Goal: Task Accomplishment & Management: Manage account settings

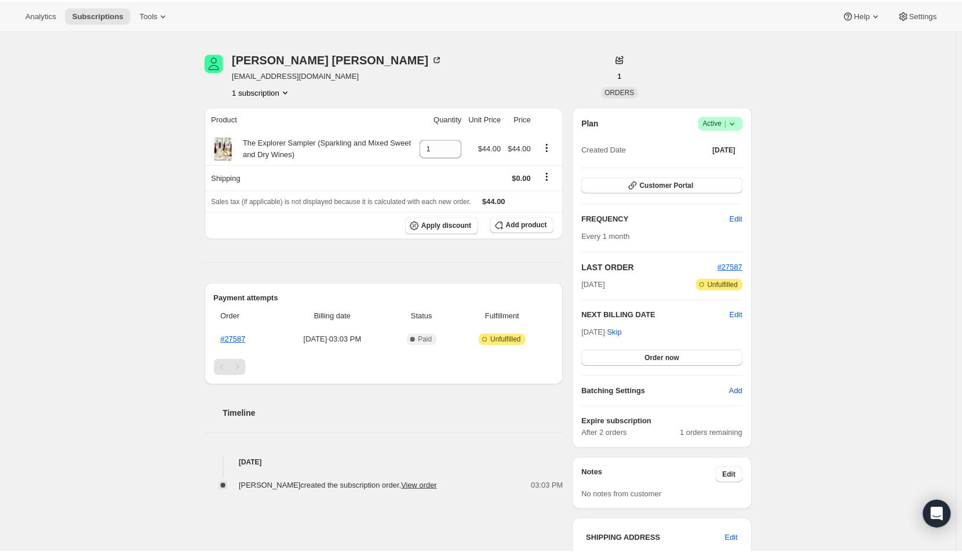
scroll to position [58, 0]
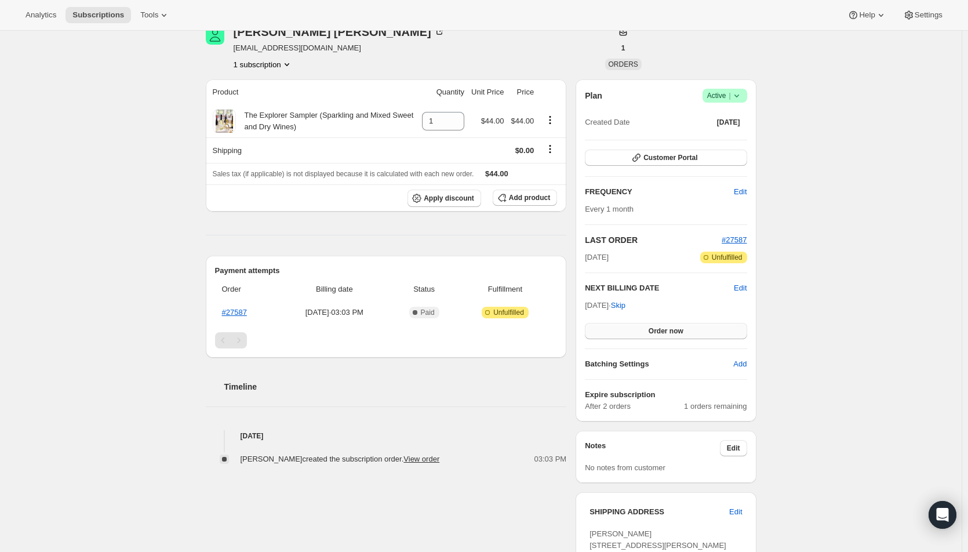
click at [667, 331] on span "Order now" at bounding box center [666, 330] width 35 height 9
click at [667, 331] on span "Click to confirm" at bounding box center [665, 330] width 53 height 9
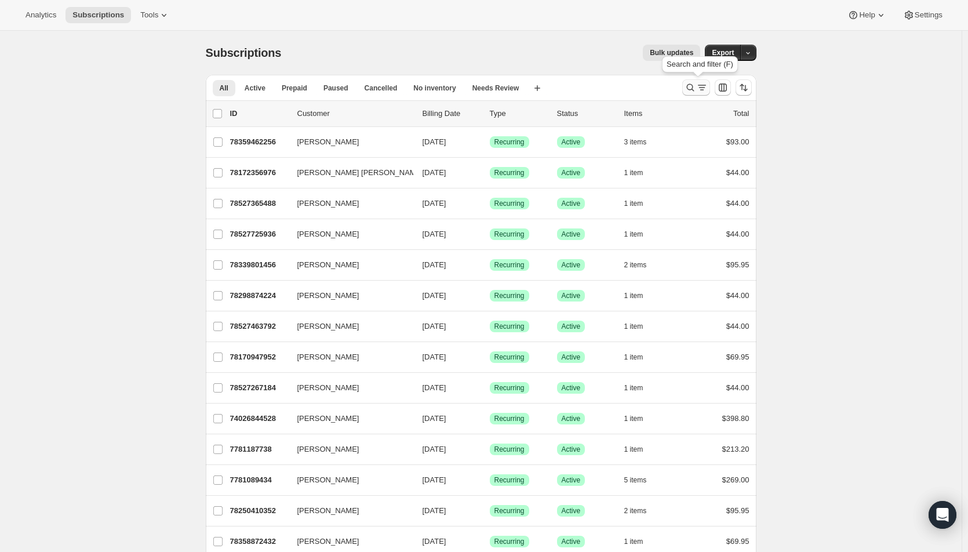
click at [694, 86] on icon "Search and filter results" at bounding box center [690, 88] width 8 height 8
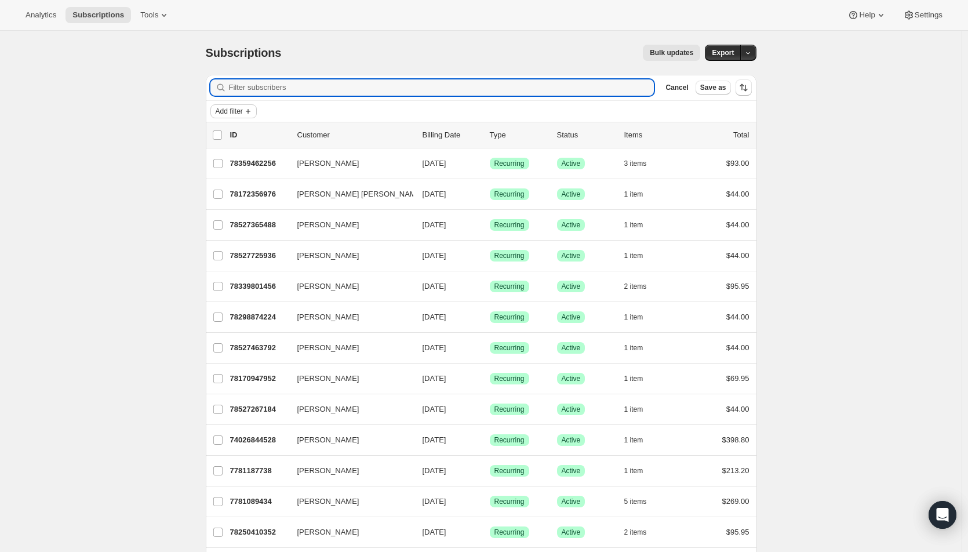
click at [226, 110] on span "Add filter" at bounding box center [229, 111] width 27 height 9
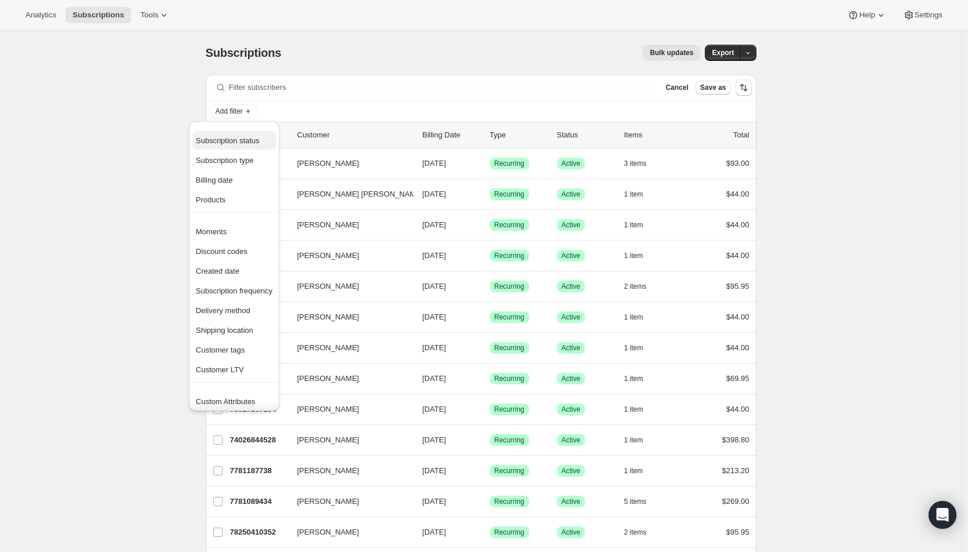
click at [227, 137] on span "Subscription status" at bounding box center [228, 140] width 64 height 9
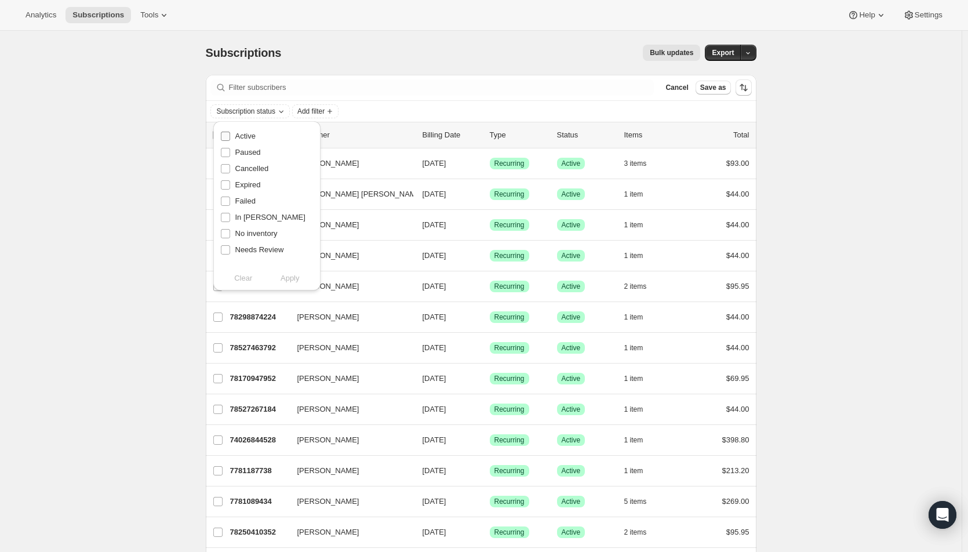
click at [238, 135] on span "Active" at bounding box center [245, 136] width 20 height 9
click at [230, 135] on input "Active" at bounding box center [225, 136] width 9 height 9
checkbox input "true"
click at [294, 272] on span "Apply" at bounding box center [290, 278] width 19 height 12
click at [328, 112] on span "Add filter" at bounding box center [313, 111] width 27 height 9
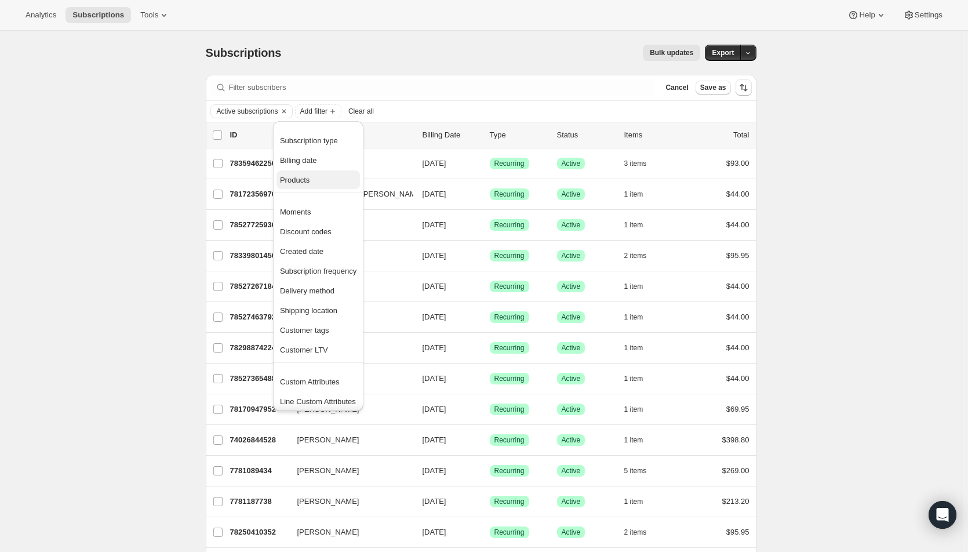
click at [304, 177] on span "Products" at bounding box center [295, 180] width 30 height 9
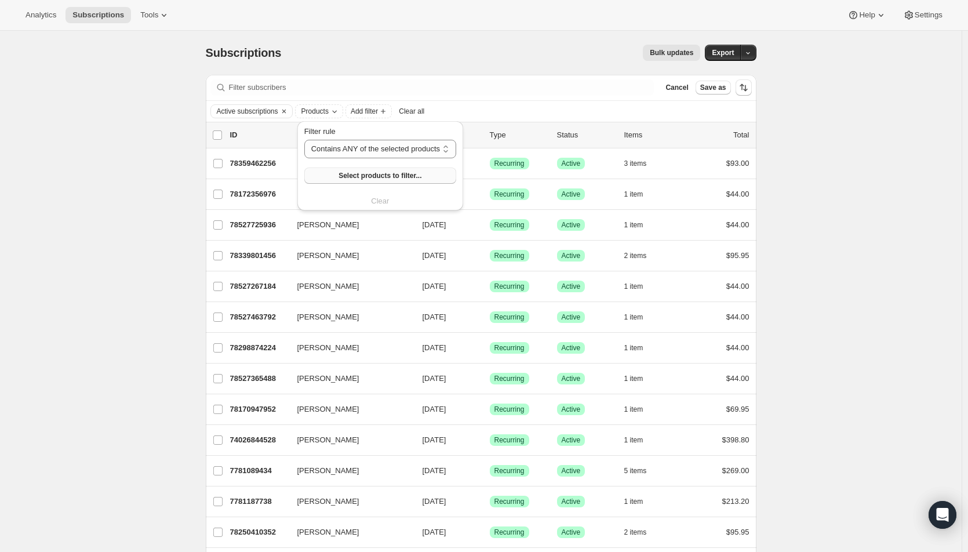
click at [333, 177] on button "Select products to filter..." at bounding box center [380, 176] width 152 height 16
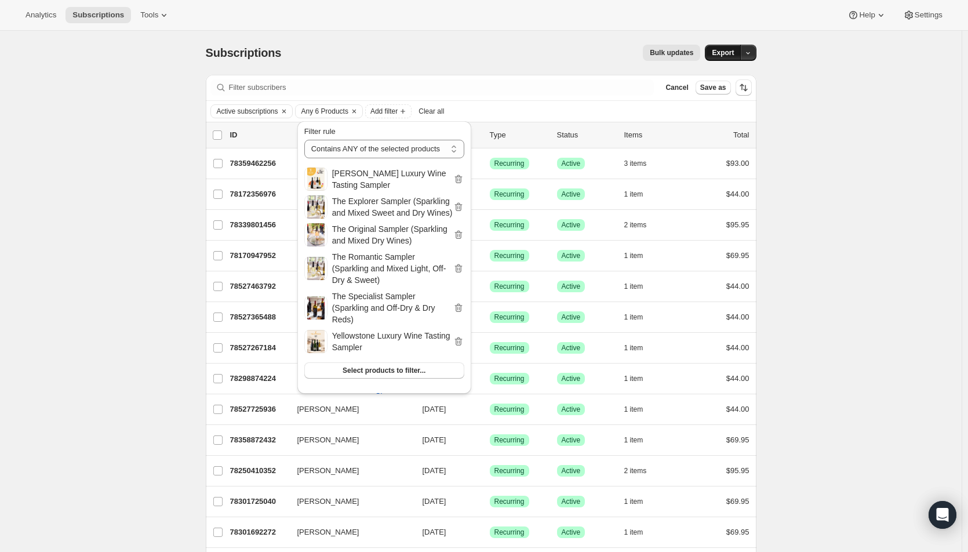
click at [728, 53] on span "Export" at bounding box center [723, 52] width 22 height 9
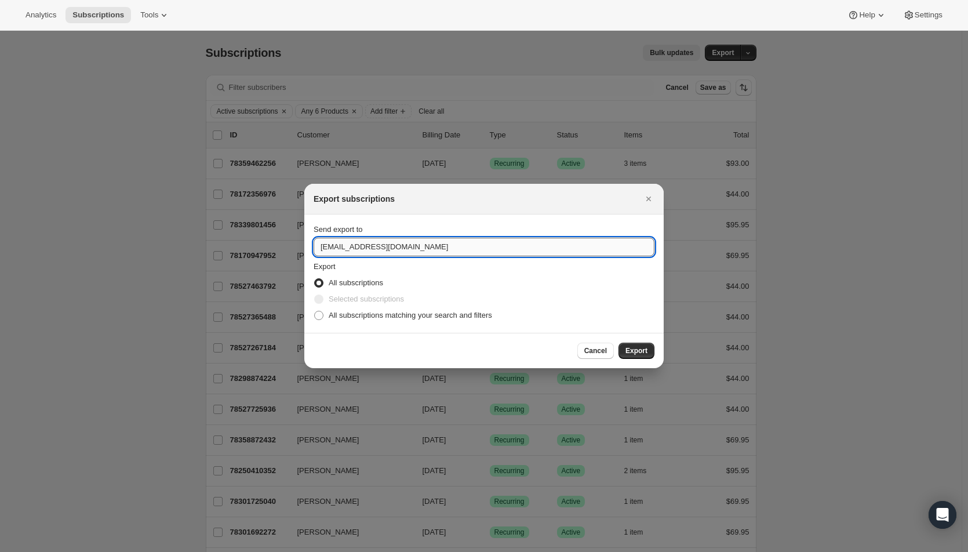
drag, startPoint x: 336, startPoint y: 248, endPoint x: 318, endPoint y: 249, distance: 18.0
click at [318, 249] on input "hello@wineshopathome.com" at bounding box center [484, 247] width 341 height 19
type input "mfletcher@wineshopathome.com"
click at [370, 316] on span "All subscriptions matching your search and filters" at bounding box center [410, 315] width 163 height 9
click at [315, 311] on input "All subscriptions matching your search and filters" at bounding box center [314, 311] width 1 height 1
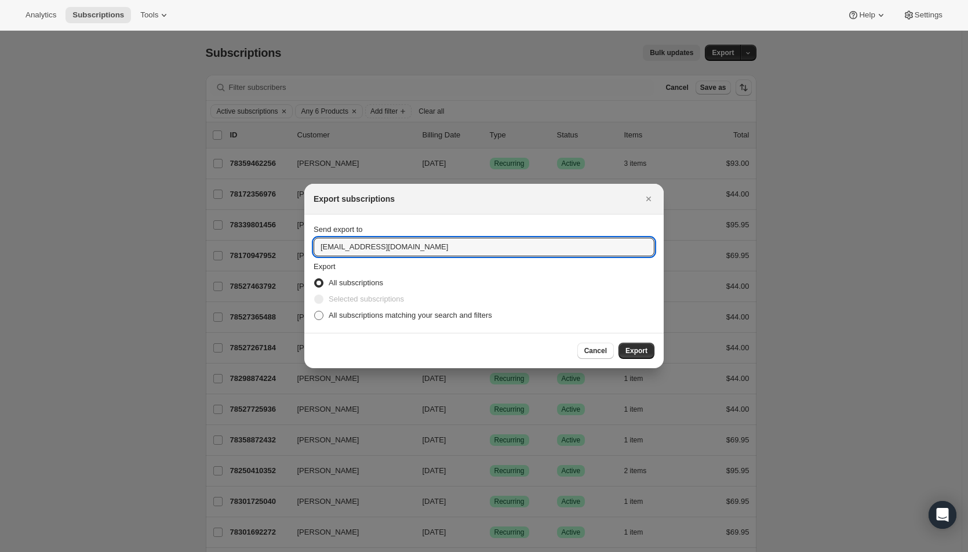
radio input "true"
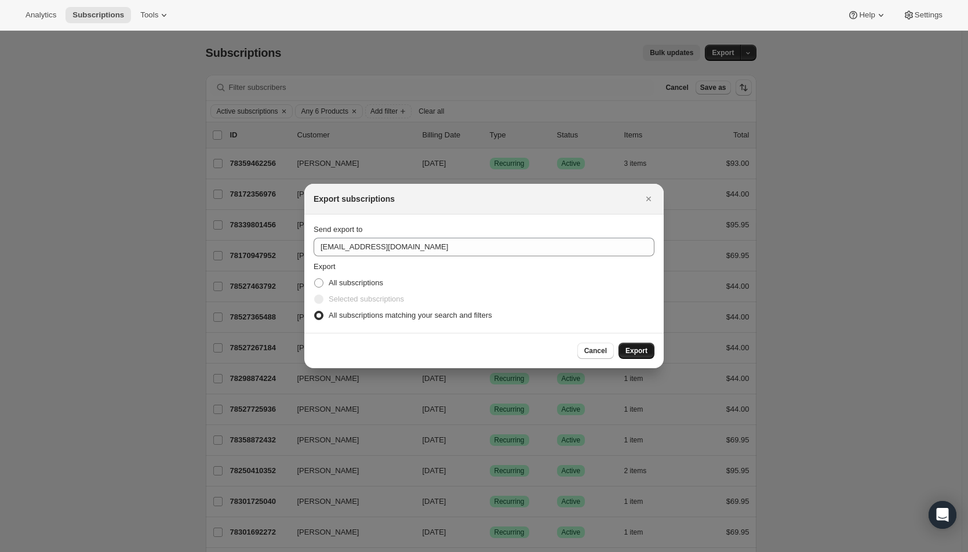
click at [640, 348] on span "Export" at bounding box center [636, 350] width 22 height 9
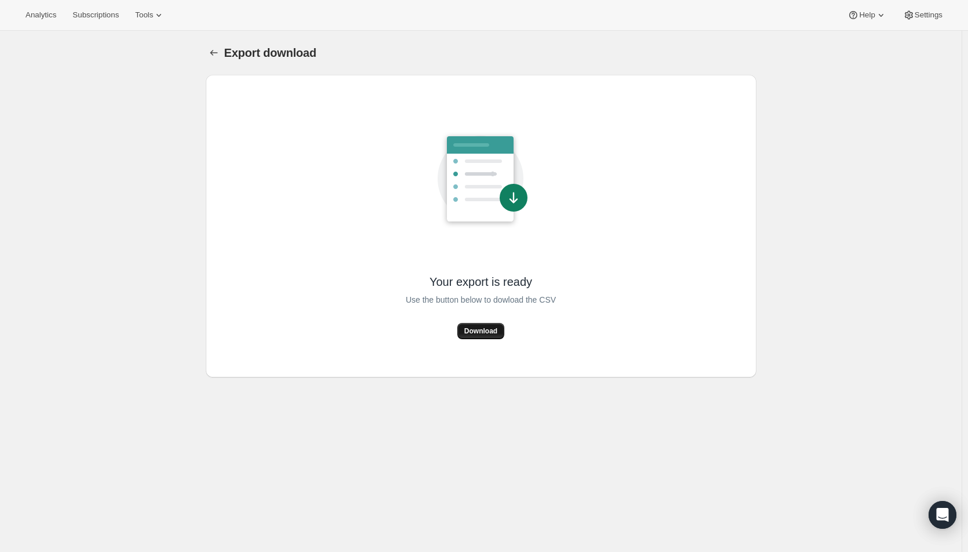
click at [487, 330] on span "Download" at bounding box center [480, 330] width 33 height 9
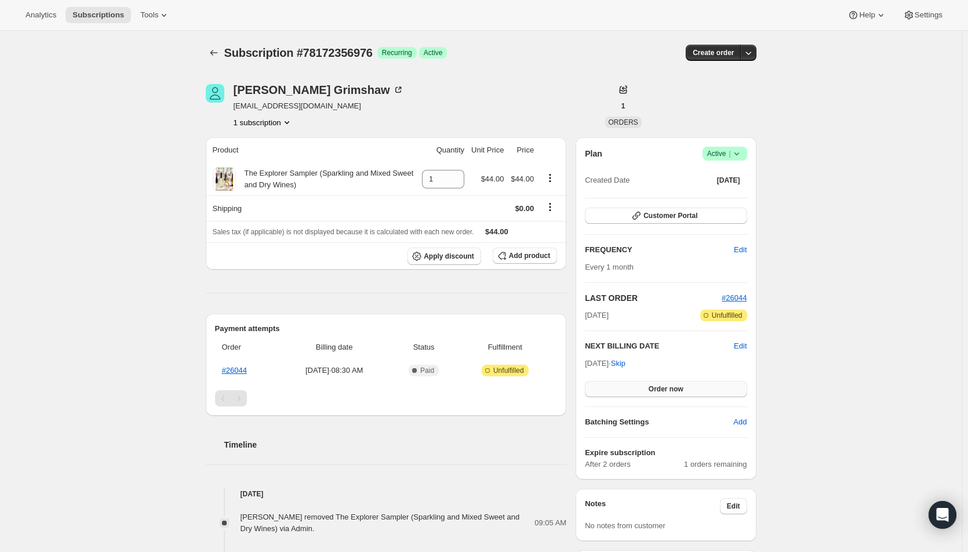
click at [646, 390] on button "Order now" at bounding box center [666, 389] width 162 height 16
click at [646, 390] on span "Click to confirm" at bounding box center [665, 388] width 53 height 9
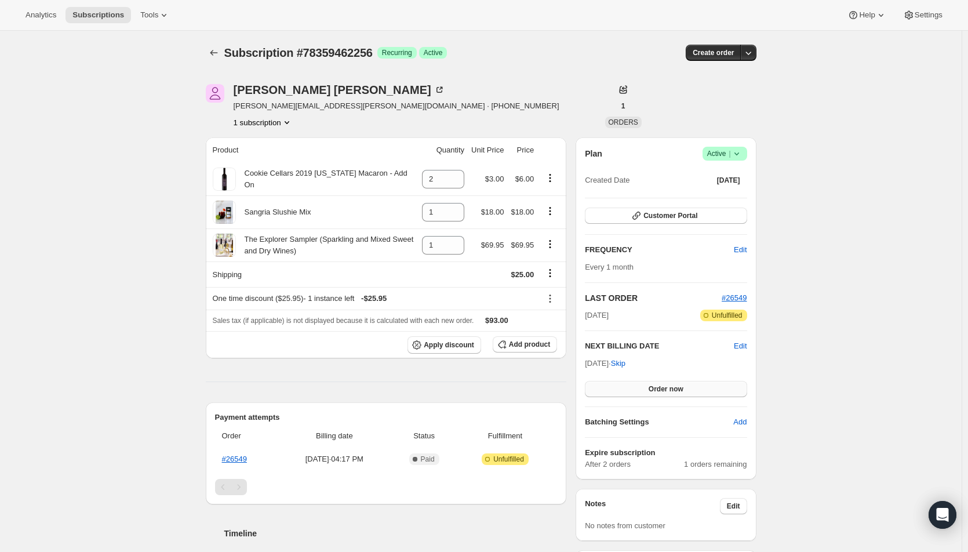
click at [665, 391] on span "Order now" at bounding box center [666, 388] width 35 height 9
click at [665, 391] on span "Click to confirm" at bounding box center [665, 388] width 53 height 9
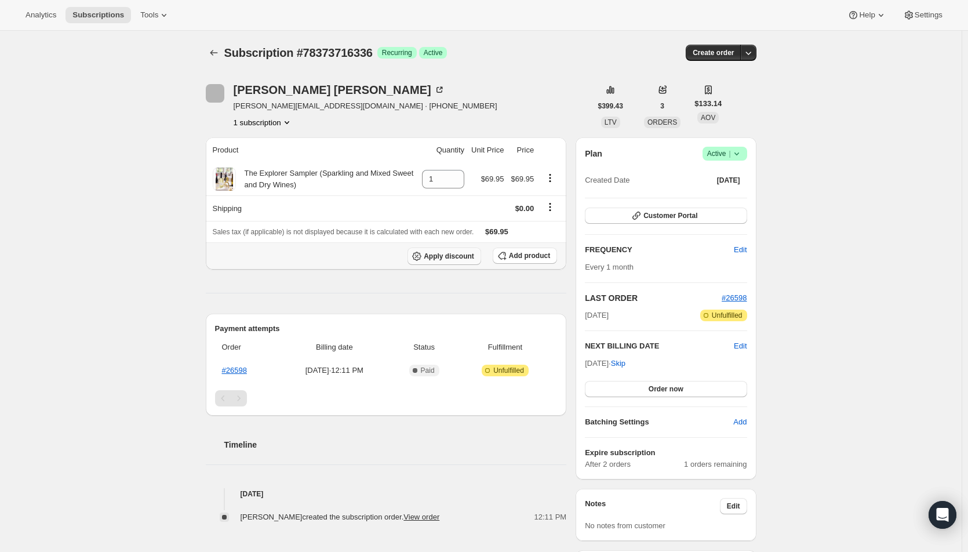
click at [443, 258] on span "Apply discount" at bounding box center [449, 256] width 50 height 9
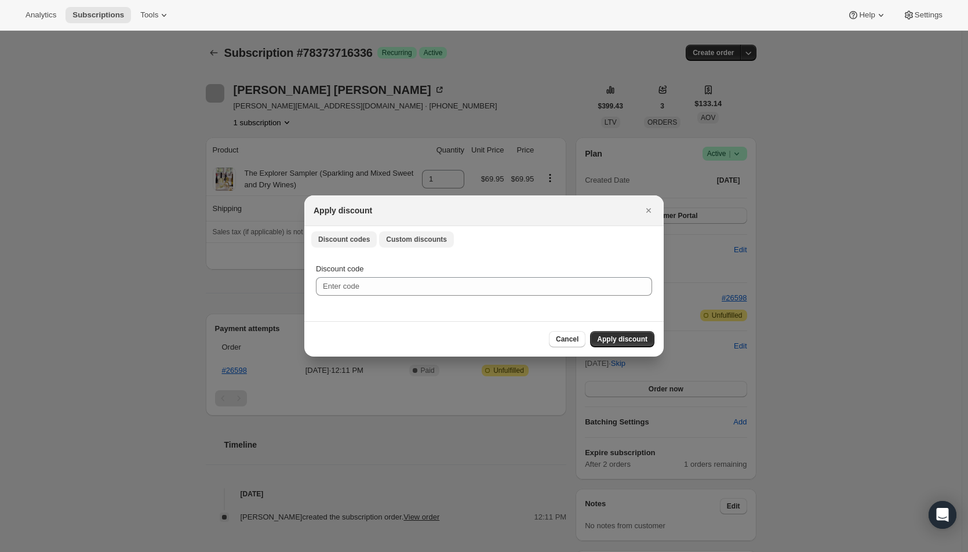
click at [398, 240] on span "Custom discounts" at bounding box center [416, 239] width 61 height 9
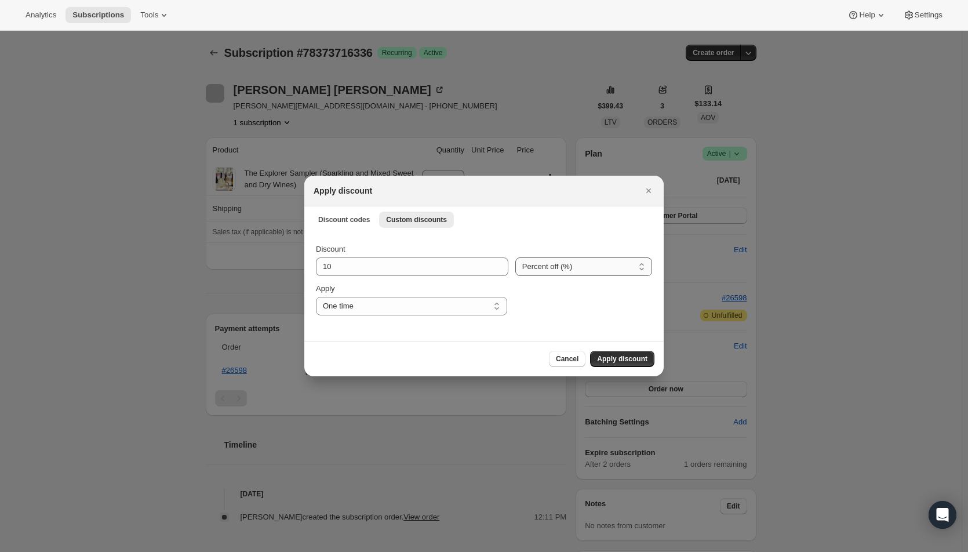
click at [599, 268] on select "Percent off (%) Amount off ($)" at bounding box center [583, 266] width 137 height 19
select select "fixed"
click at [515, 257] on select "Percent off (%) Amount off ($)" at bounding box center [583, 266] width 137 height 19
click at [419, 273] on input "10" at bounding box center [404, 266] width 176 height 19
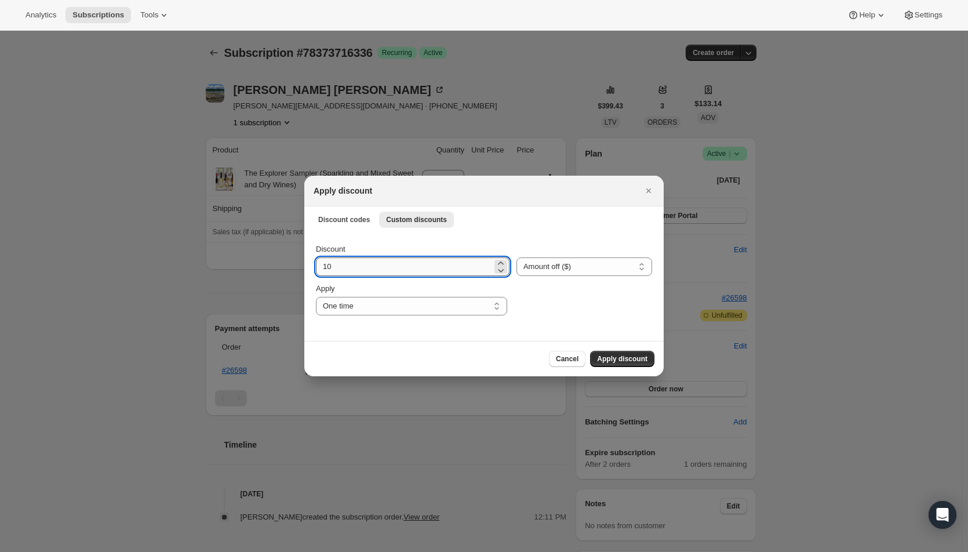
click at [419, 273] on input "10" at bounding box center [404, 266] width 176 height 19
type input "25.95"
click at [617, 361] on span "Apply discount" at bounding box center [622, 358] width 50 height 9
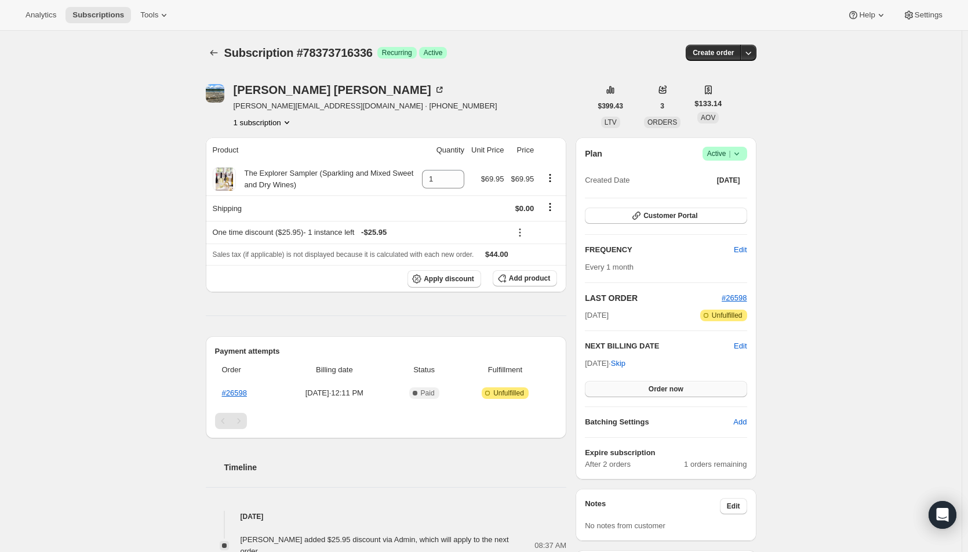
click at [638, 388] on button "Order now" at bounding box center [666, 389] width 162 height 16
click at [638, 388] on button "Click to confirm" at bounding box center [666, 389] width 162 height 16
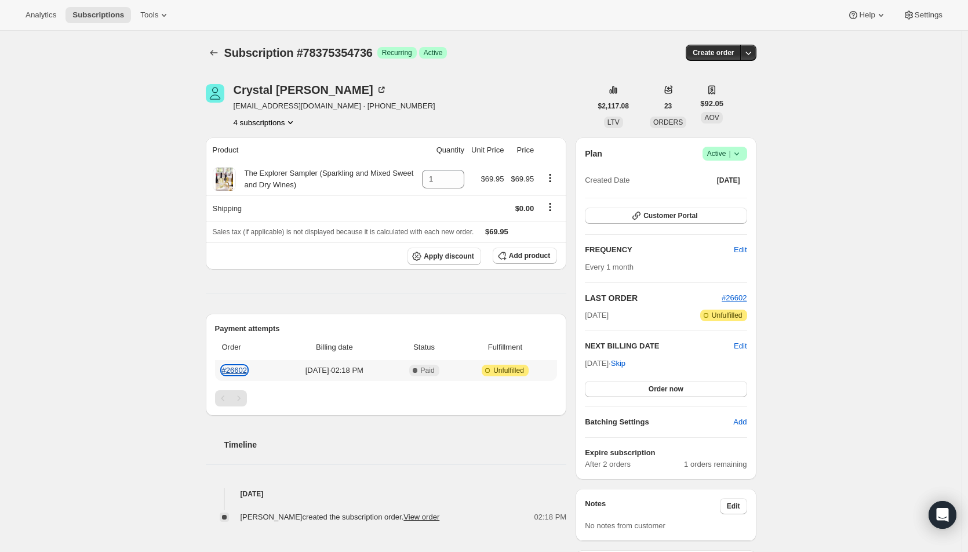
click at [239, 367] on link "#26602" at bounding box center [234, 370] width 25 height 9
click at [461, 252] on span "Apply discount" at bounding box center [449, 256] width 50 height 9
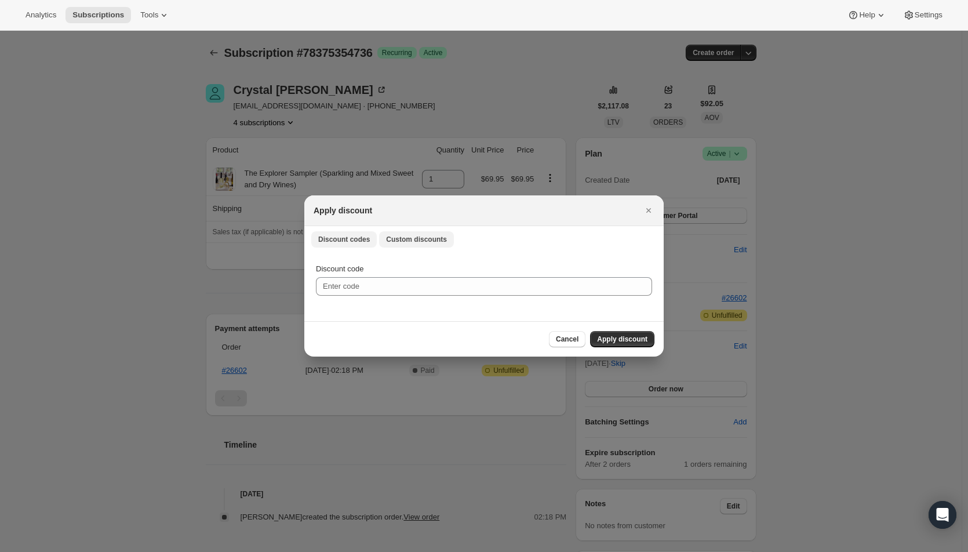
click at [400, 234] on button "Custom discounts" at bounding box center [416, 239] width 75 height 16
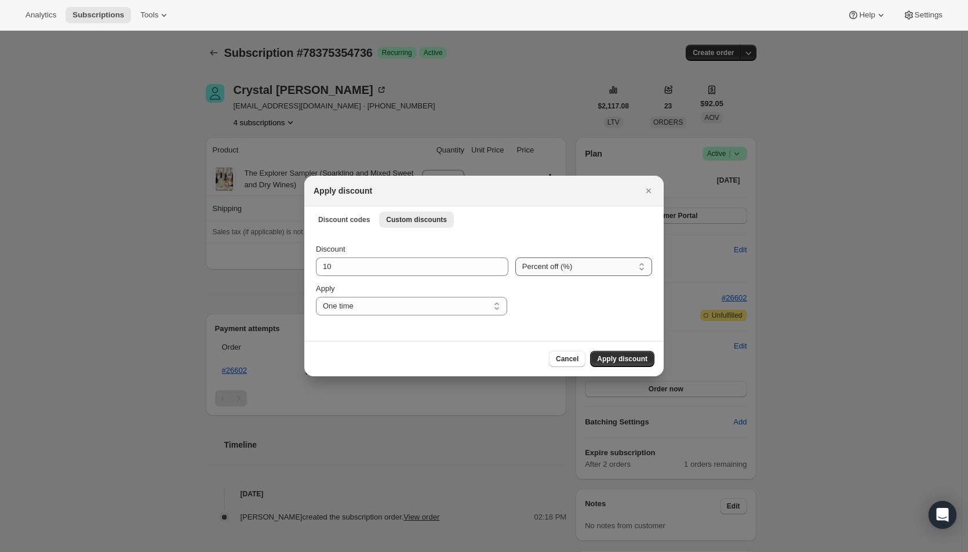
click at [538, 270] on select "Percent off (%) Amount off ($)" at bounding box center [583, 266] width 137 height 19
select select "fixed"
click at [515, 257] on select "Percent off (%) Amount off ($)" at bounding box center [583, 266] width 137 height 19
drag, startPoint x: 357, startPoint y: 269, endPoint x: 287, endPoint y: 268, distance: 70.1
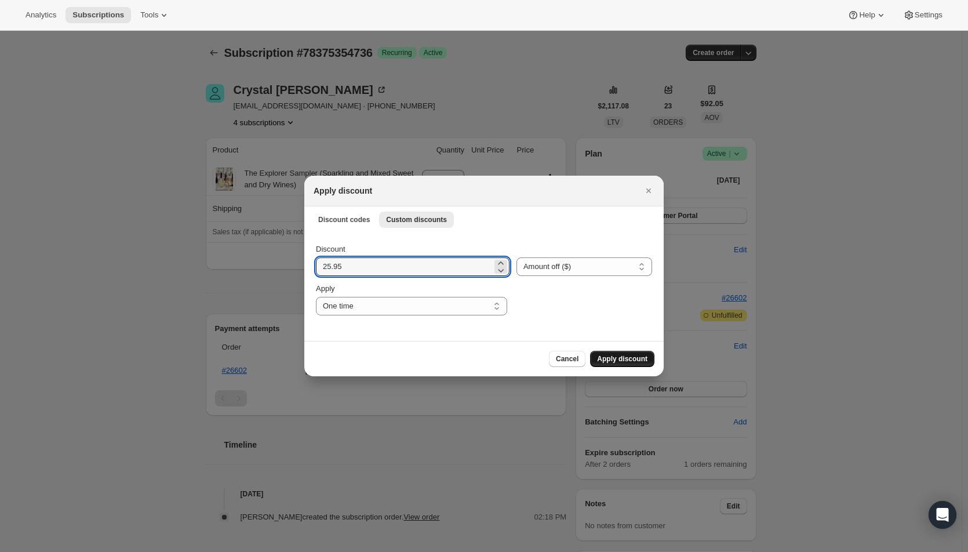
type input "25.95"
click at [612, 359] on span "Apply discount" at bounding box center [622, 358] width 50 height 9
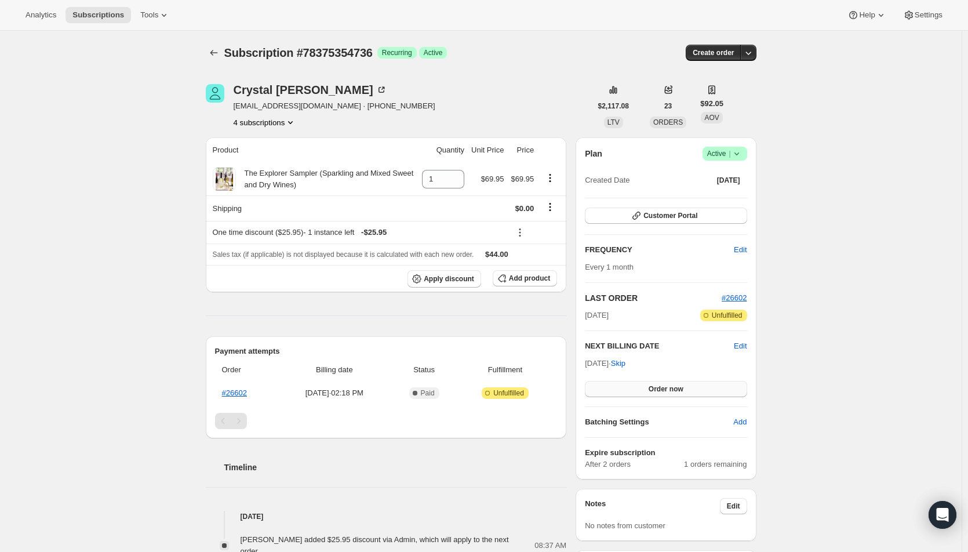
click at [640, 390] on button "Order now" at bounding box center [666, 389] width 162 height 16
click at [640, 390] on button "Click to confirm" at bounding box center [666, 389] width 162 height 16
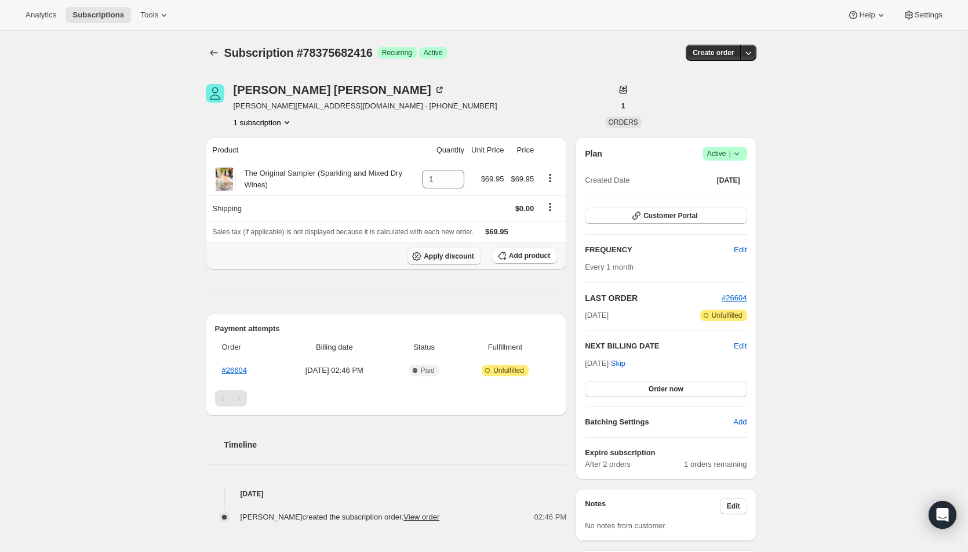
click at [453, 262] on button "Apply discount" at bounding box center [444, 256] width 74 height 17
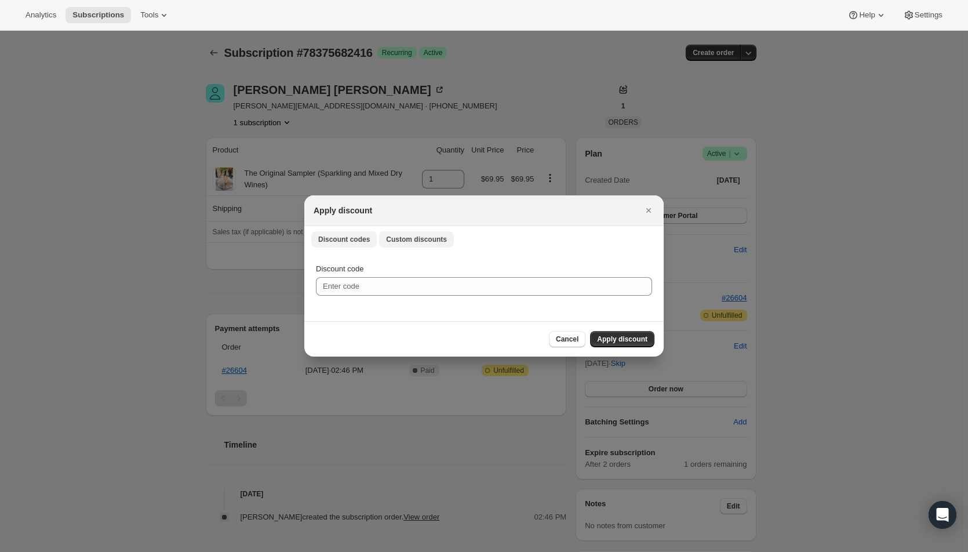
click at [392, 239] on span "Custom discounts" at bounding box center [416, 239] width 61 height 9
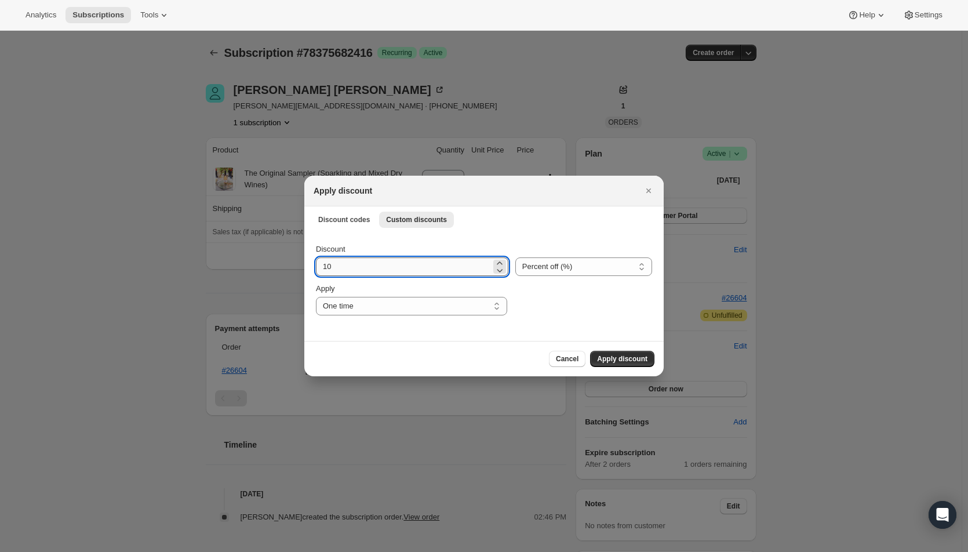
drag, startPoint x: 347, startPoint y: 274, endPoint x: 327, endPoint y: 269, distance: 20.9
click at [327, 269] on div "Discount 10 Percent off (%) Amount off ($) Percent off (%) Apply One time Speci…" at bounding box center [484, 279] width 336 height 72
click at [335, 265] on input "10" at bounding box center [403, 266] width 175 height 19
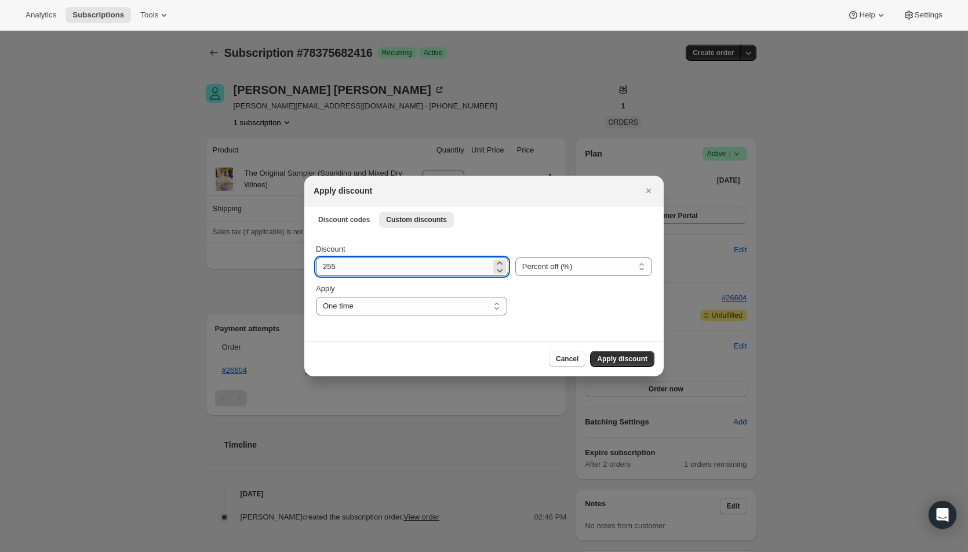
click at [368, 267] on input "255" at bounding box center [403, 266] width 175 height 19
type input "2"
click at [539, 271] on select "Percent off (%) Amount off ($)" at bounding box center [583, 266] width 137 height 19
select select "fixed"
click at [515, 257] on select "Percent off (%) Amount off ($)" at bounding box center [583, 266] width 137 height 19
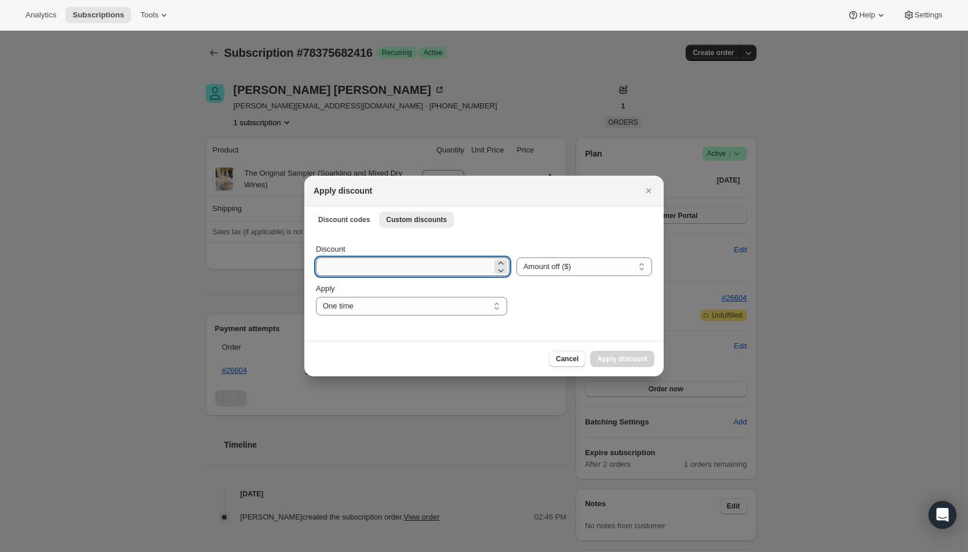
click at [414, 269] on input "Discount" at bounding box center [404, 266] width 176 height 19
type input "25.95"
click at [636, 363] on span "Apply discount" at bounding box center [622, 358] width 50 height 9
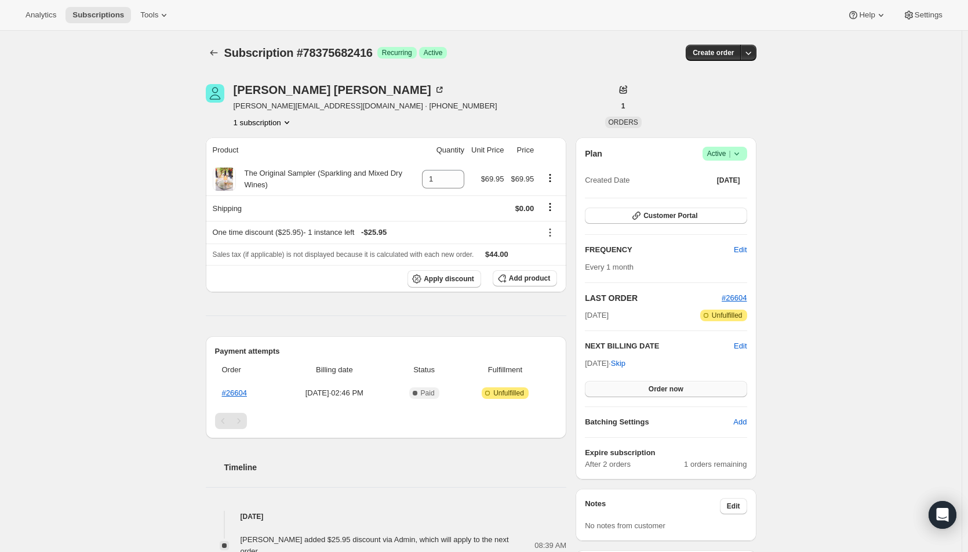
click at [650, 387] on button "Order now" at bounding box center [666, 389] width 162 height 16
click at [650, 387] on span "Click to confirm" at bounding box center [665, 388] width 53 height 9
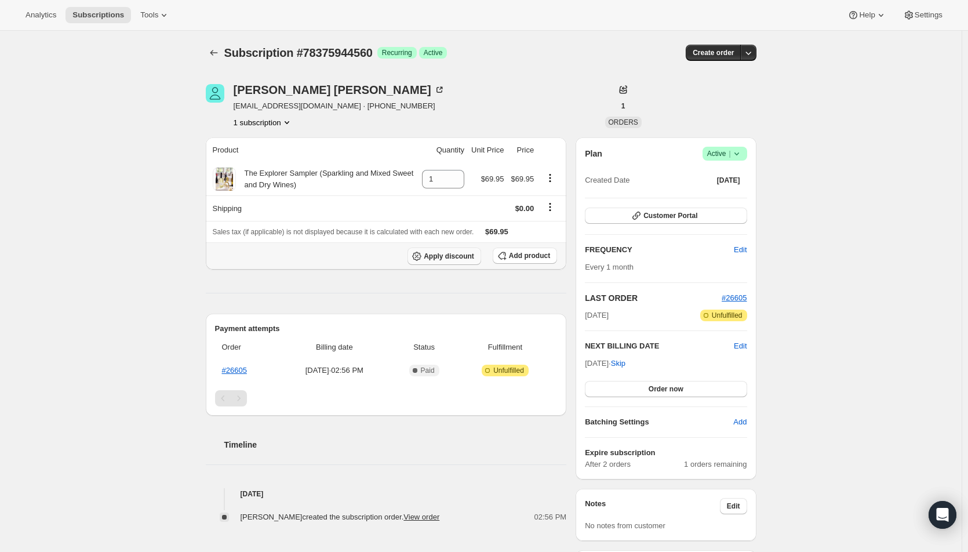
click at [462, 253] on span "Apply discount" at bounding box center [449, 256] width 50 height 9
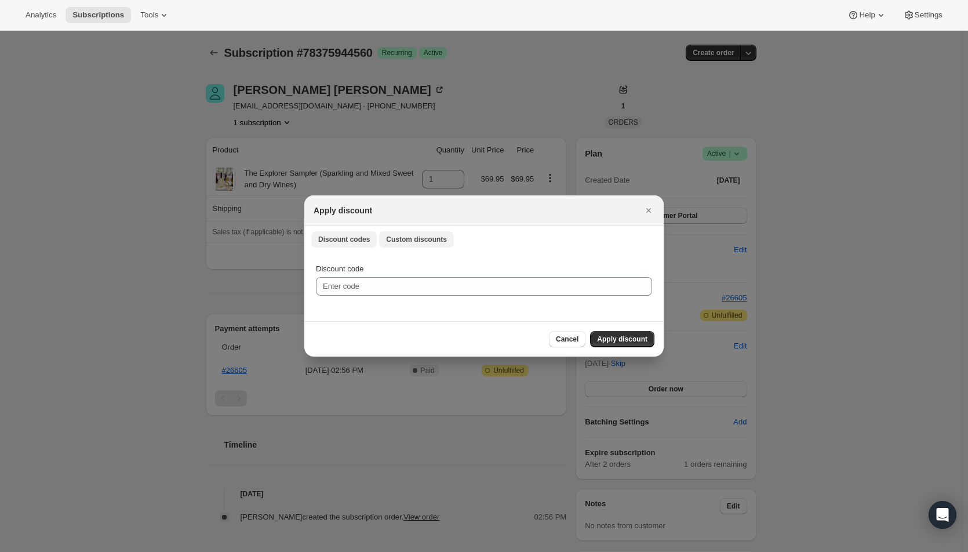
click at [399, 236] on span "Custom discounts" at bounding box center [416, 239] width 61 height 9
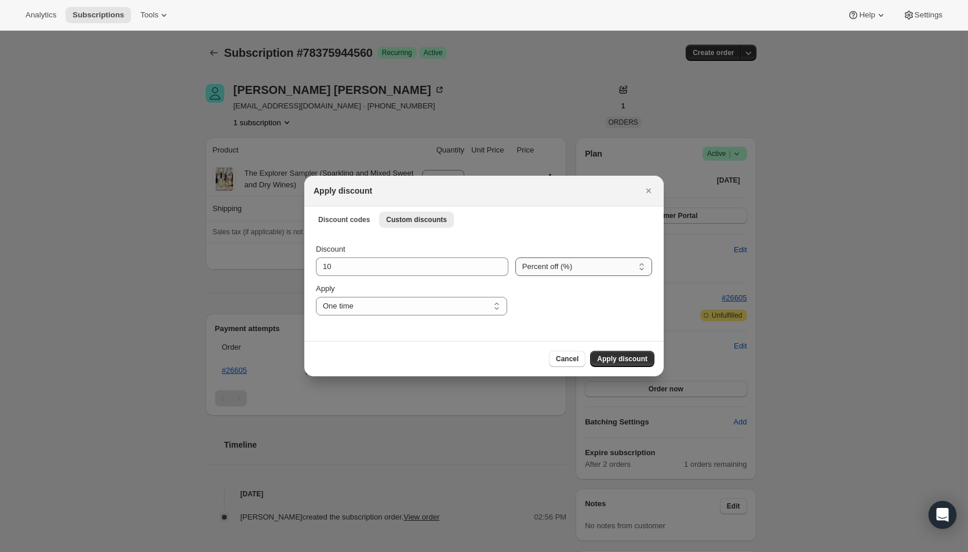
drag, startPoint x: 529, startPoint y: 267, endPoint x: 532, endPoint y: 275, distance: 8.6
click at [529, 267] on select "Percent off (%) Amount off ($)" at bounding box center [583, 266] width 137 height 19
select select "fixed"
click at [515, 257] on select "Percent off (%) Amount off ($)" at bounding box center [583, 266] width 137 height 19
drag, startPoint x: 368, startPoint y: 261, endPoint x: 312, endPoint y: 268, distance: 56.7
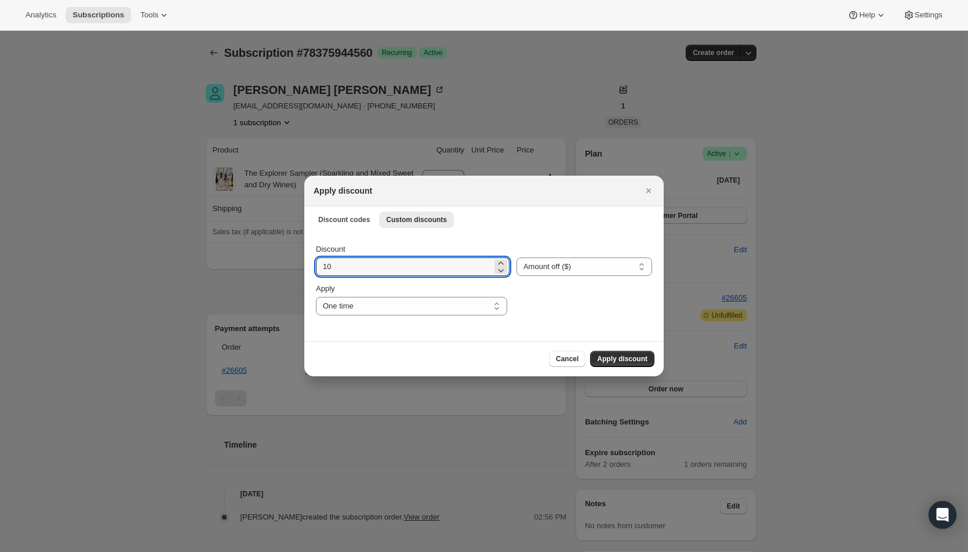
click at [312, 268] on div "Discount 10 Percent off (%) Amount off ($) Amount off ($) Apply One time Specif…" at bounding box center [483, 286] width 359 height 109
type input "25.95"
click at [613, 363] on button "Apply discount" at bounding box center [622, 359] width 64 height 16
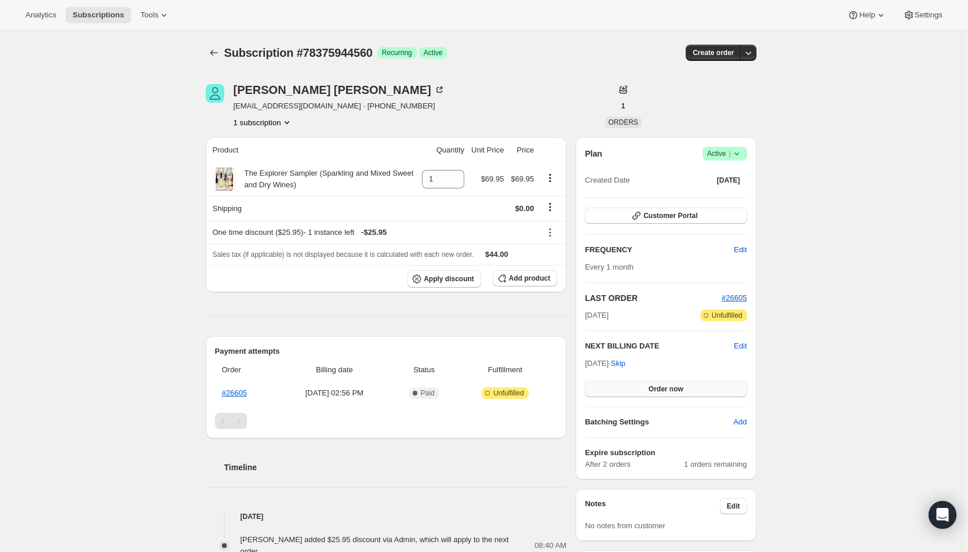
click at [639, 388] on button "Order now" at bounding box center [666, 389] width 162 height 16
click at [639, 388] on button "Click to confirm" at bounding box center [666, 389] width 162 height 16
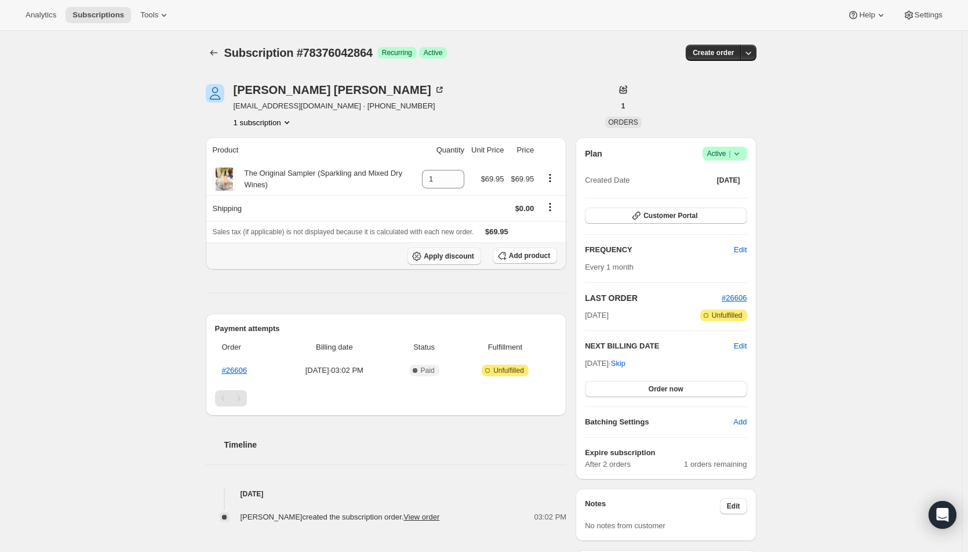
click at [447, 259] on span "Apply discount" at bounding box center [449, 256] width 50 height 9
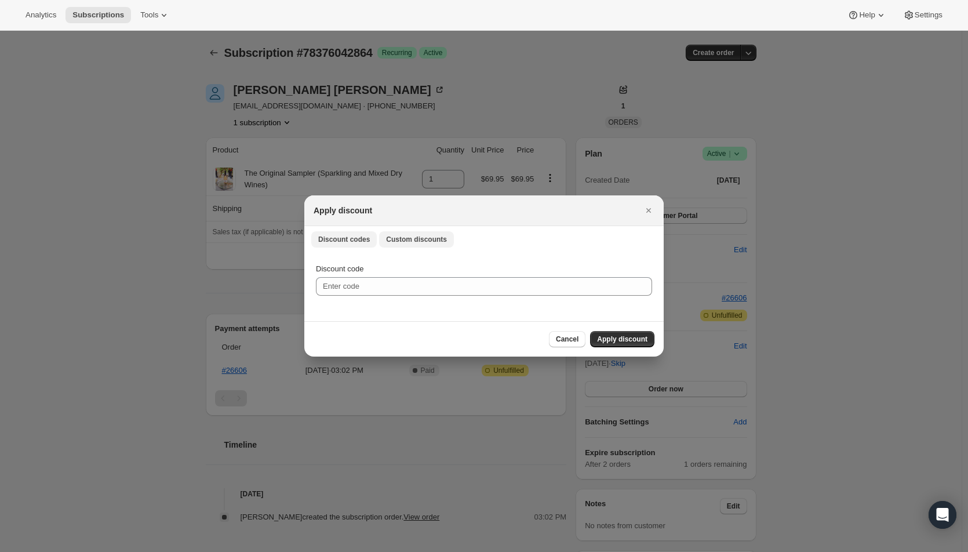
click at [413, 242] on span "Custom discounts" at bounding box center [416, 239] width 61 height 9
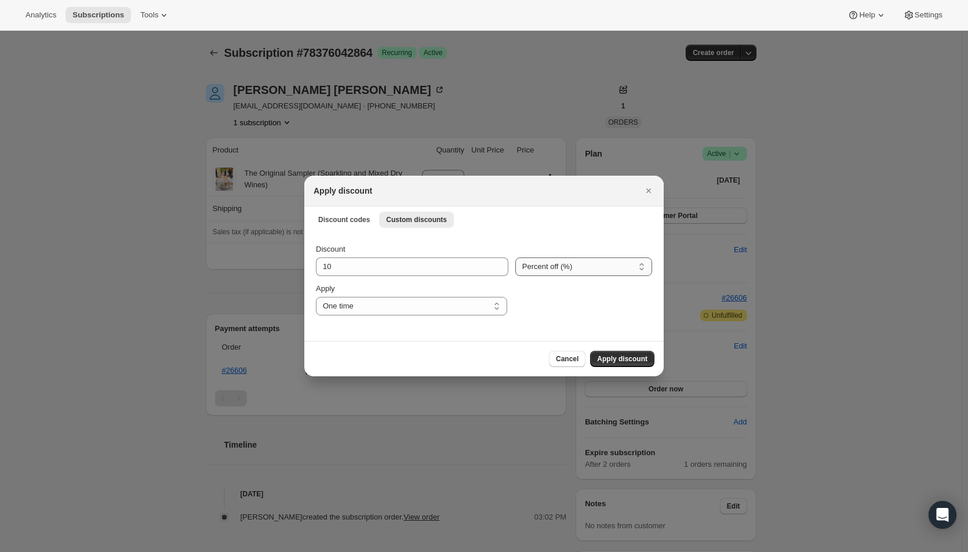
click at [543, 270] on select "Percent off (%) Amount off ($)" at bounding box center [583, 266] width 137 height 19
select select "fixed"
click at [515, 257] on select "Percent off (%) Amount off ($)" at bounding box center [583, 266] width 137 height 19
drag, startPoint x: 364, startPoint y: 263, endPoint x: 303, endPoint y: 265, distance: 60.9
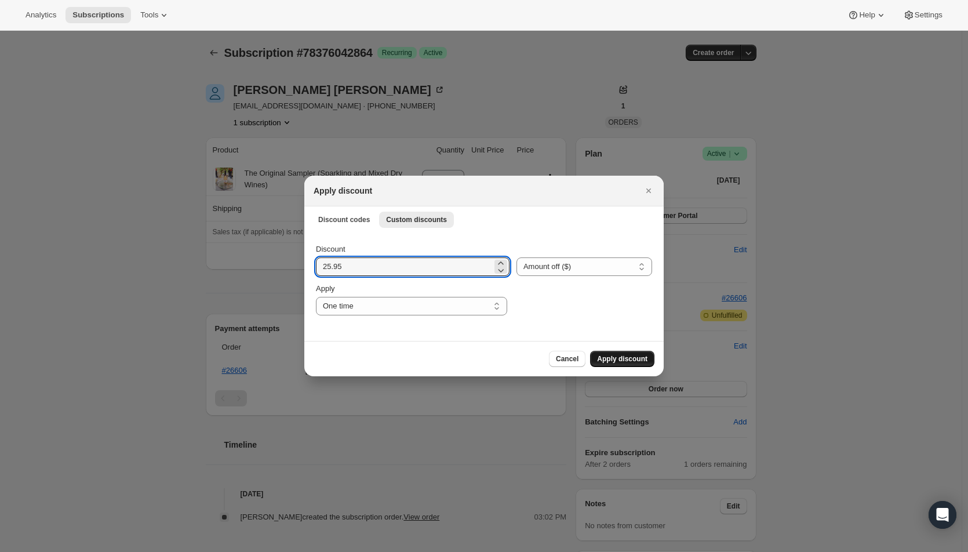
type input "25.95"
click at [609, 359] on span "Apply discount" at bounding box center [622, 358] width 50 height 9
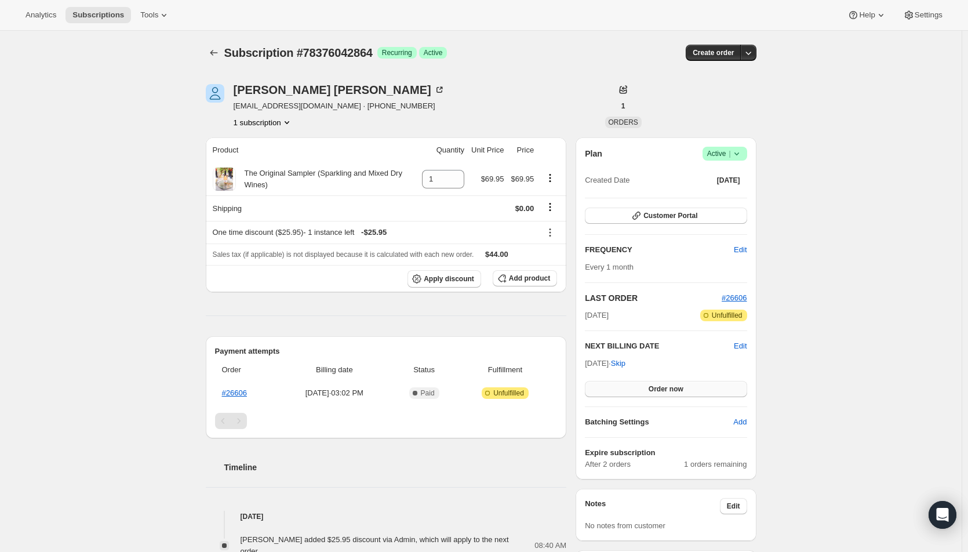
click at [664, 388] on span "Order now" at bounding box center [666, 388] width 35 height 9
click at [664, 388] on span "Click to confirm" at bounding box center [665, 388] width 53 height 9
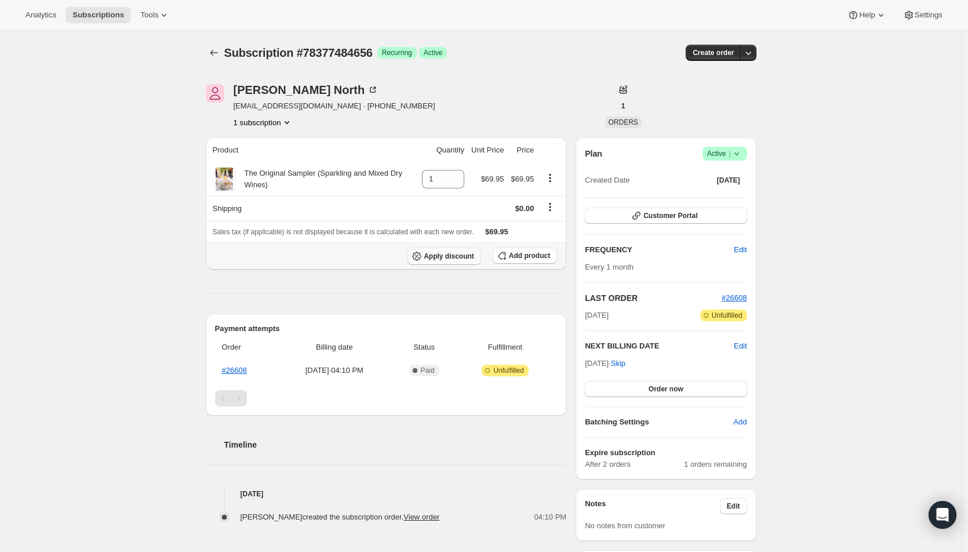
click at [449, 254] on span "Apply discount" at bounding box center [449, 256] width 50 height 9
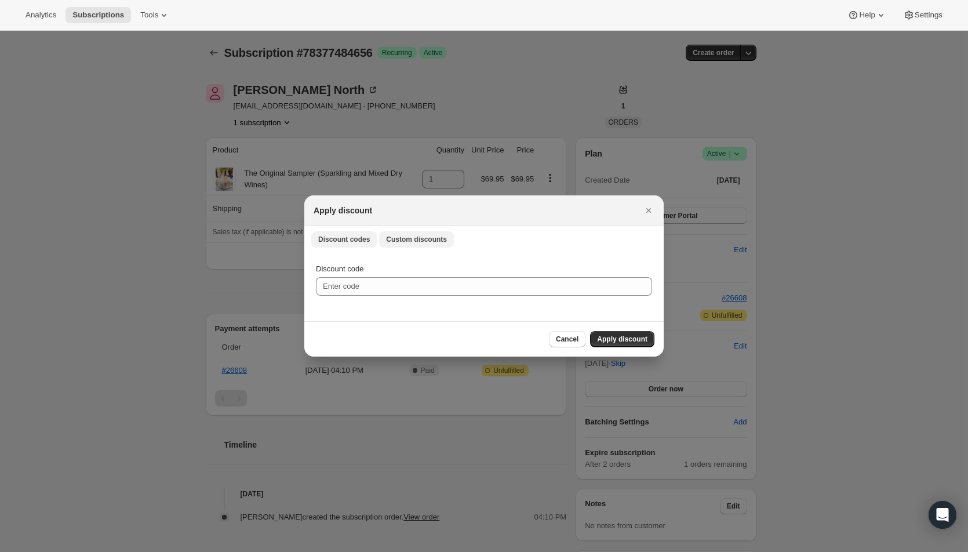
click at [407, 239] on span "Custom discounts" at bounding box center [416, 239] width 61 height 9
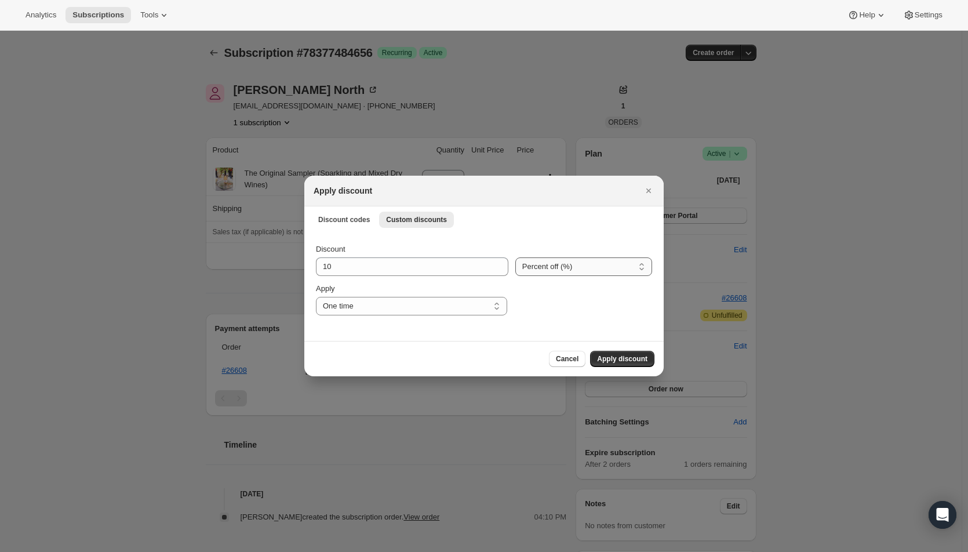
click at [539, 269] on select "Percent off (%) Amount off ($)" at bounding box center [583, 266] width 137 height 19
select select "fixed"
click at [515, 257] on select "Percent off (%) Amount off ($)" at bounding box center [583, 266] width 137 height 19
click at [457, 264] on input "10" at bounding box center [404, 266] width 176 height 19
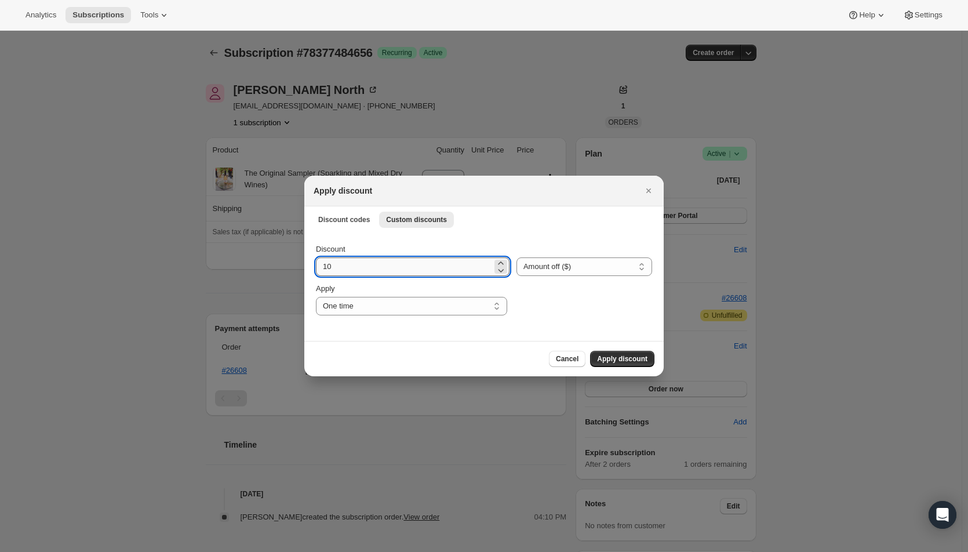
click at [457, 264] on input "10" at bounding box center [404, 266] width 176 height 19
type input "25.95"
click at [627, 356] on span "Apply discount" at bounding box center [622, 358] width 50 height 9
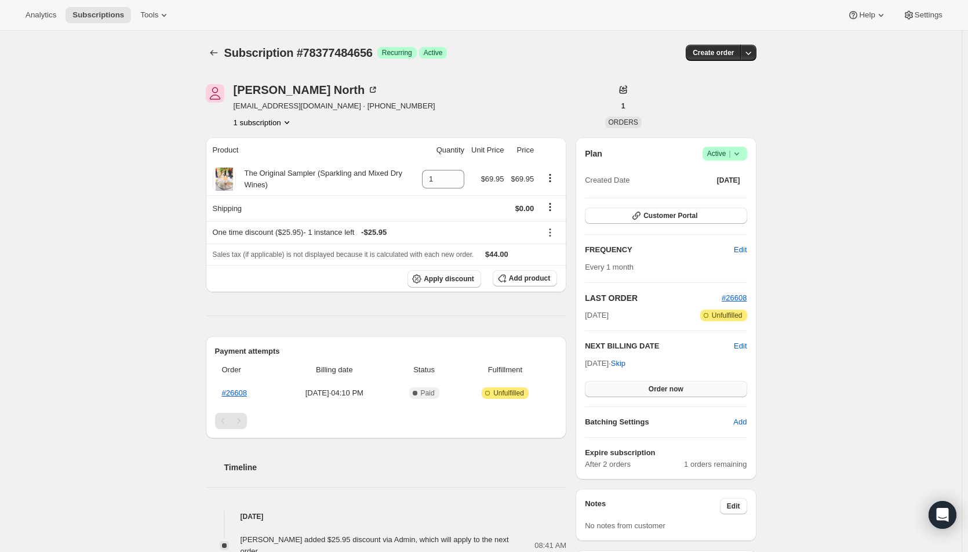
click at [667, 386] on span "Order now" at bounding box center [666, 388] width 35 height 9
click at [667, 386] on span "Click to confirm" at bounding box center [665, 388] width 53 height 9
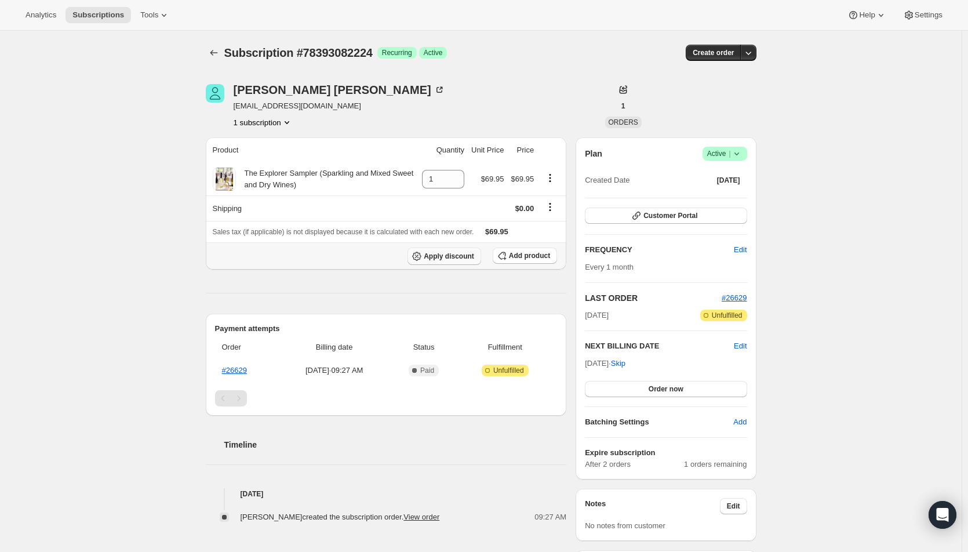
click at [434, 253] on span "Apply discount" at bounding box center [449, 256] width 50 height 9
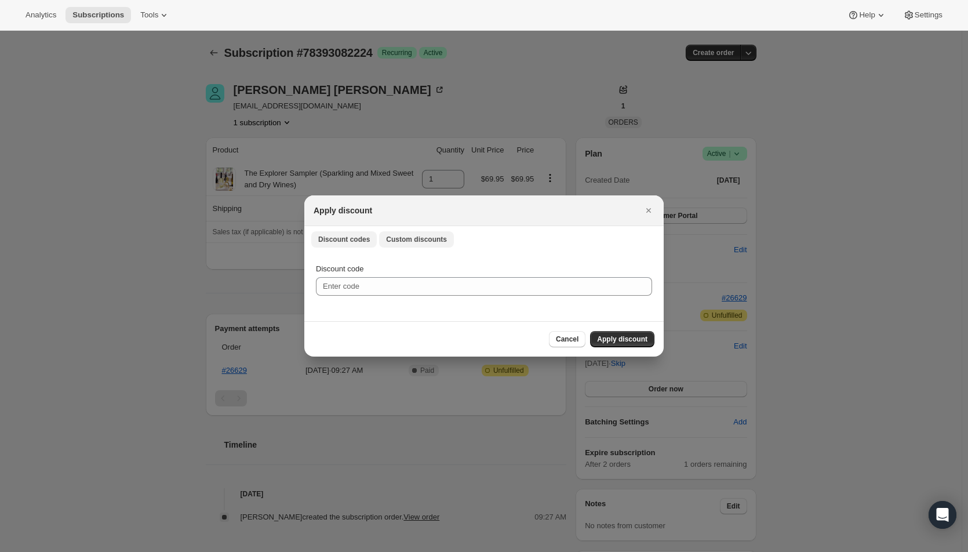
click at [388, 242] on span "Custom discounts" at bounding box center [416, 239] width 61 height 9
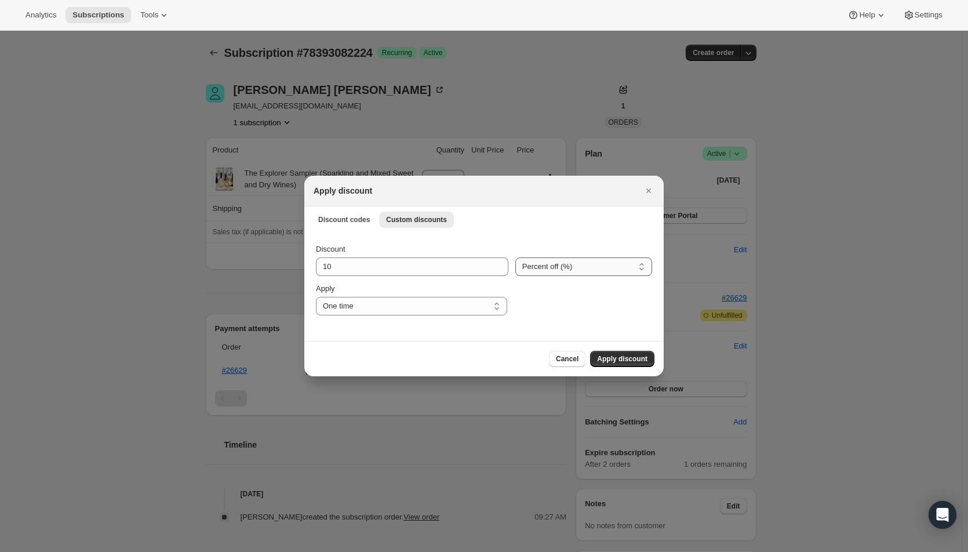
click at [550, 272] on select "Percent off (%) Amount off ($)" at bounding box center [583, 266] width 137 height 19
select select "fixed"
click at [515, 257] on select "Percent off (%) Amount off ($)" at bounding box center [583, 266] width 137 height 19
drag, startPoint x: 381, startPoint y: 264, endPoint x: 283, endPoint y: 270, distance: 97.6
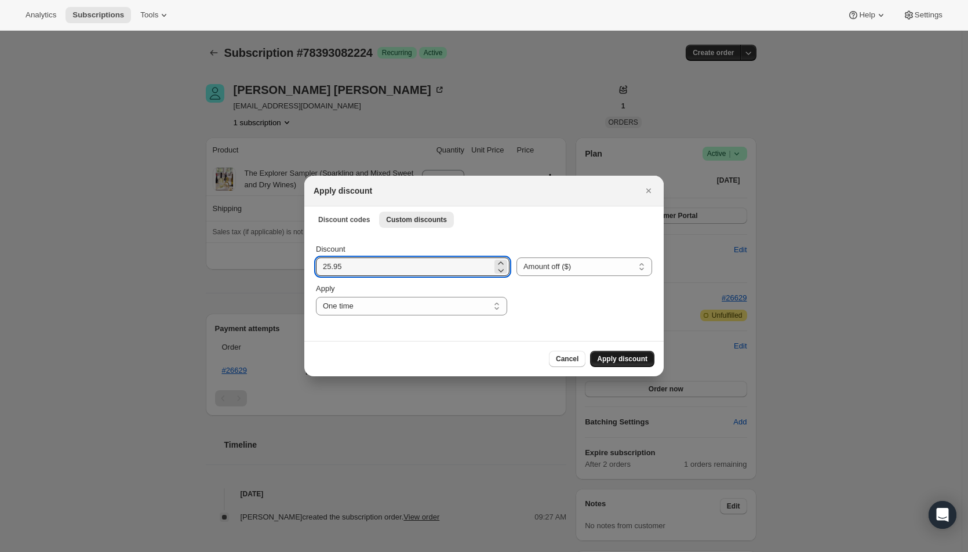
type input "25.95"
click at [624, 358] on span "Apply discount" at bounding box center [622, 358] width 50 height 9
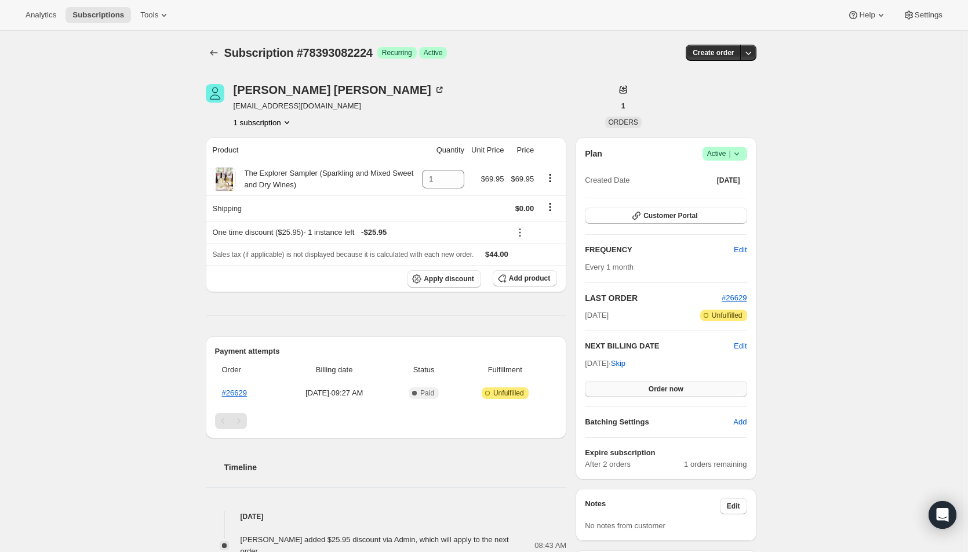
click at [654, 388] on span "Order now" at bounding box center [666, 388] width 35 height 9
click at [654, 388] on span "Click to confirm" at bounding box center [665, 388] width 53 height 9
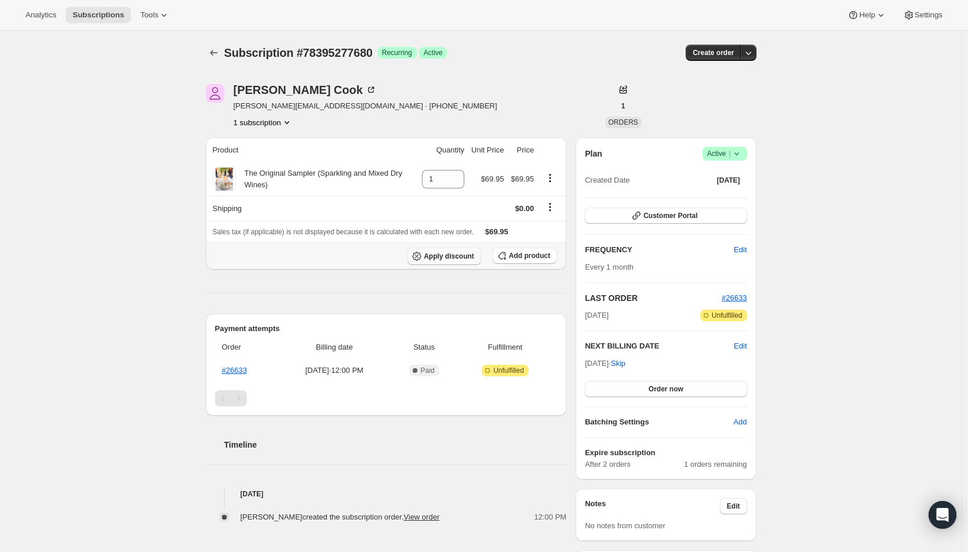
click at [423, 254] on icon "button" at bounding box center [417, 256] width 12 height 12
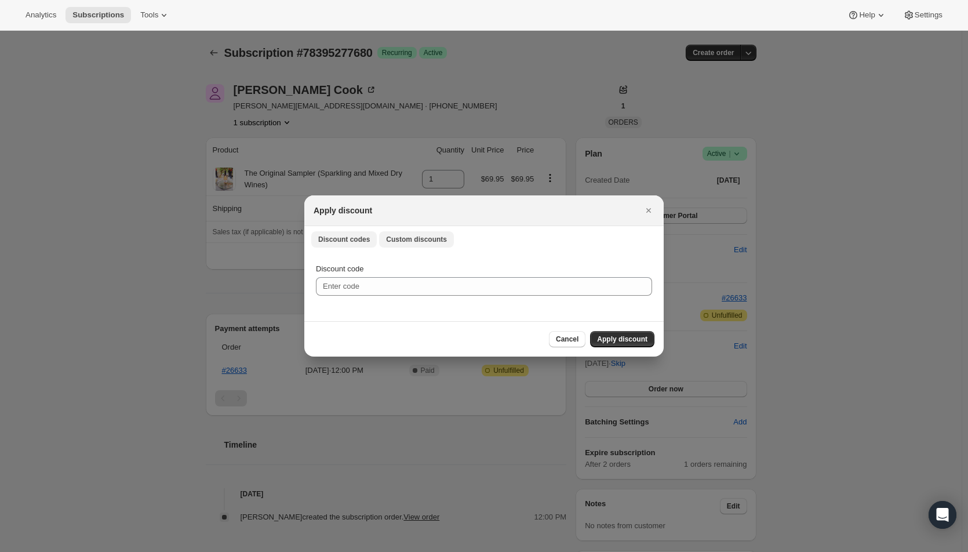
click at [413, 238] on span "Custom discounts" at bounding box center [416, 239] width 61 height 9
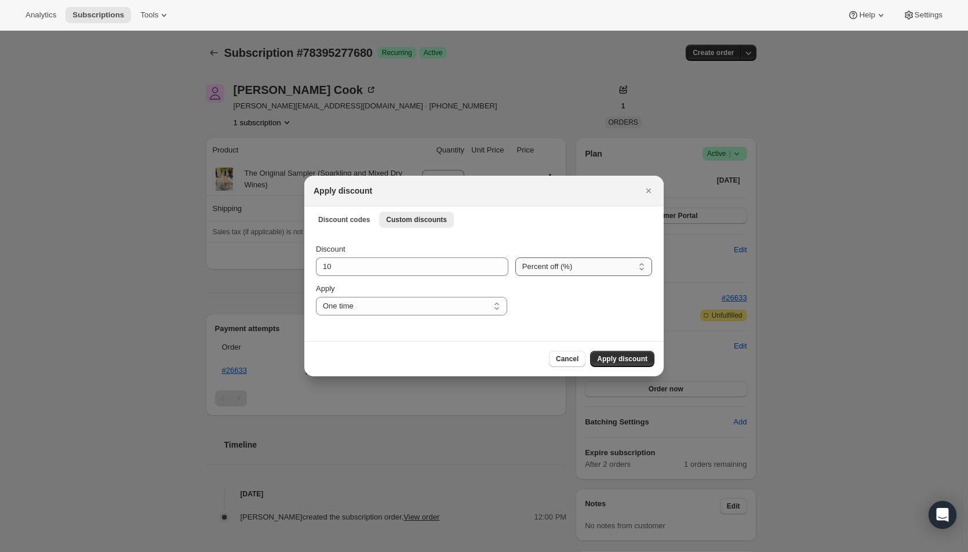
click at [522, 258] on select "Percent off (%) Amount off ($)" at bounding box center [583, 266] width 137 height 19
select select "fixed"
click at [515, 257] on select "Percent off (%) Amount off ($)" at bounding box center [583, 266] width 137 height 19
drag, startPoint x: 344, startPoint y: 264, endPoint x: 299, endPoint y: 268, distance: 44.9
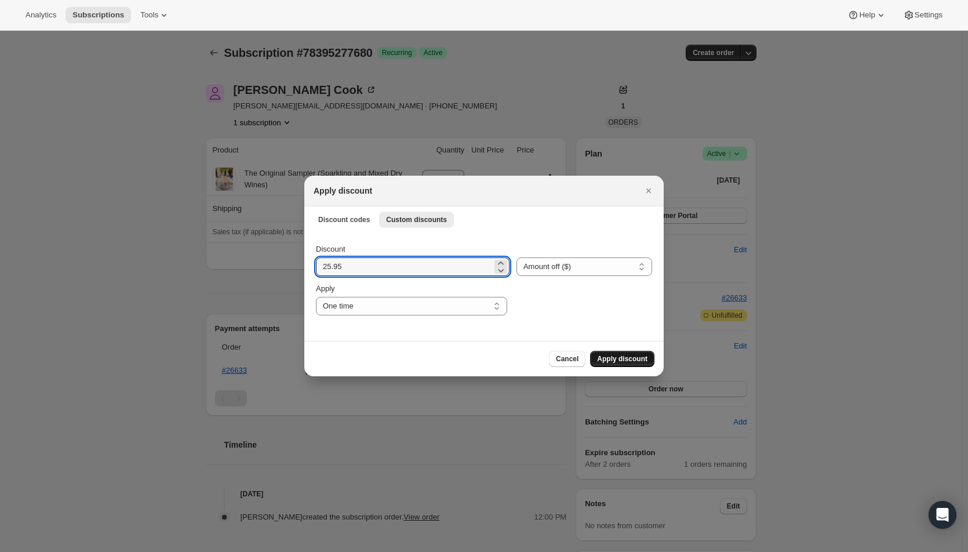
type input "25.95"
click at [627, 355] on span "Apply discount" at bounding box center [622, 358] width 50 height 9
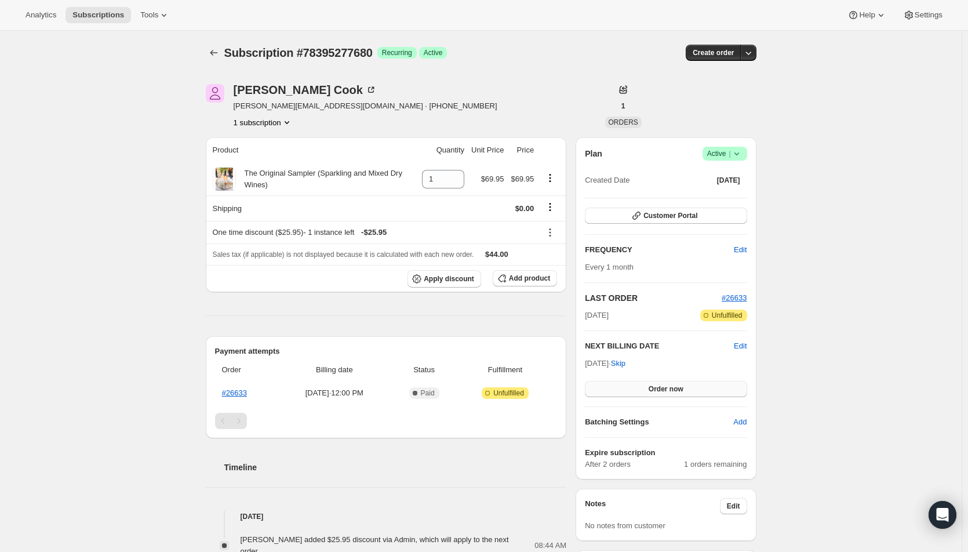
click at [641, 387] on button "Order now" at bounding box center [666, 389] width 162 height 16
click at [639, 387] on button "Click to confirm" at bounding box center [666, 389] width 162 height 16
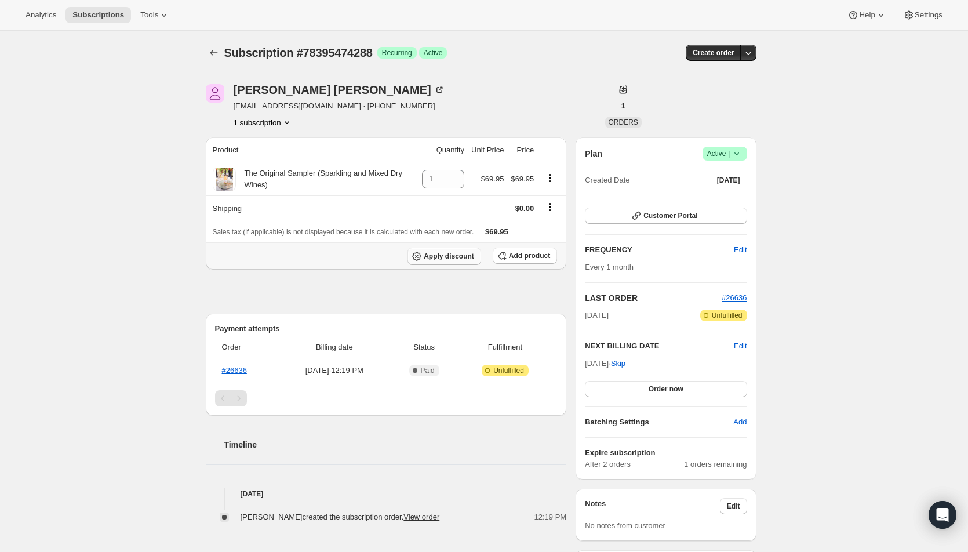
click at [439, 257] on span "Apply discount" at bounding box center [449, 256] width 50 height 9
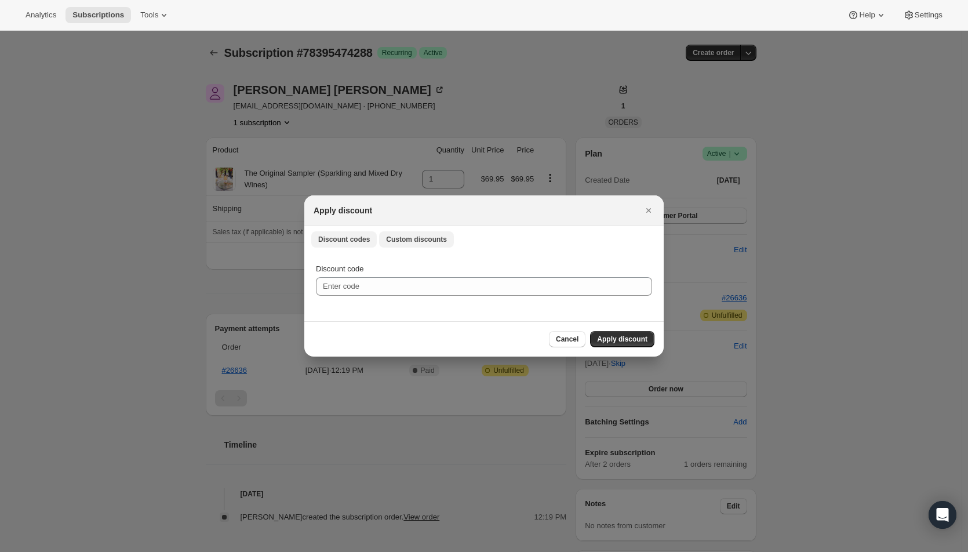
click at [400, 239] on span "Custom discounts" at bounding box center [416, 239] width 61 height 9
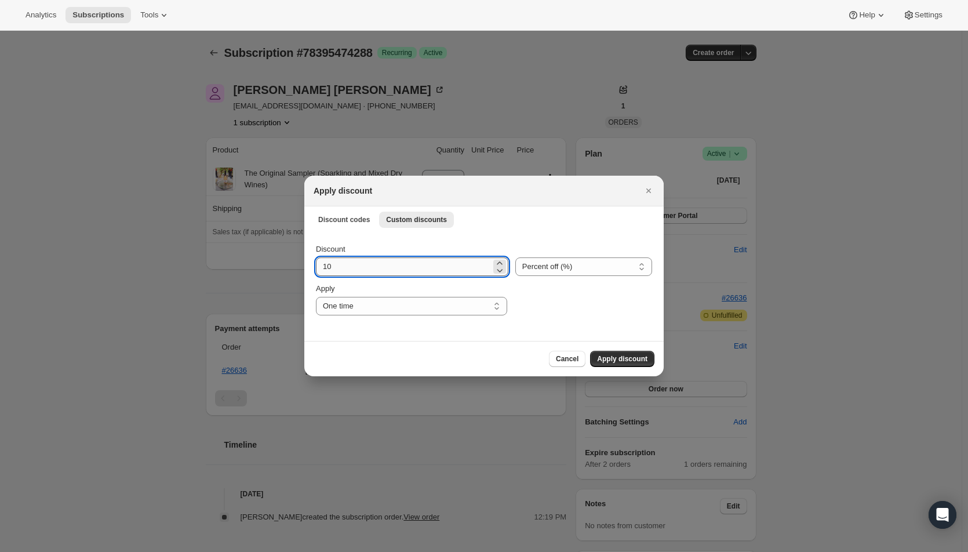
drag, startPoint x: 370, startPoint y: 269, endPoint x: 318, endPoint y: 268, distance: 52.2
click at [318, 268] on input "10" at bounding box center [403, 266] width 175 height 19
click at [586, 267] on select "Percent off (%) Amount off ($)" at bounding box center [583, 266] width 137 height 19
select select "fixed"
click at [515, 257] on select "Percent off (%) Amount off ($)" at bounding box center [583, 266] width 137 height 19
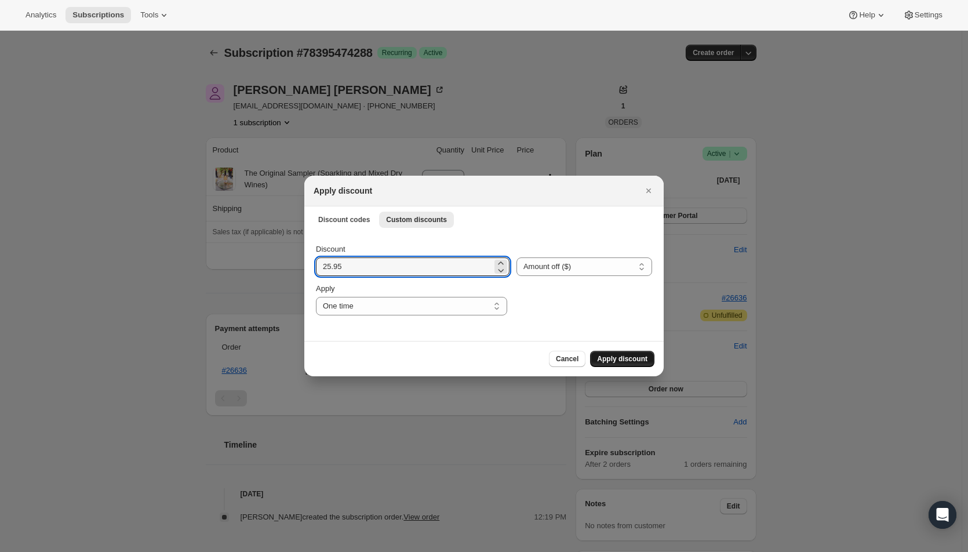
type input "25.95"
click at [613, 356] on span "Apply discount" at bounding box center [622, 358] width 50 height 9
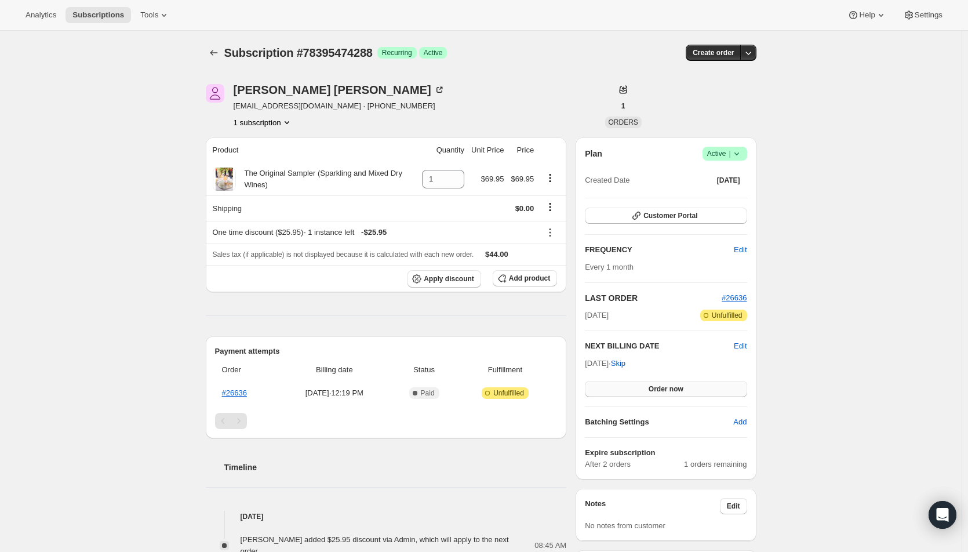
click at [663, 388] on span "Order now" at bounding box center [666, 388] width 35 height 9
click at [663, 388] on span "Click to confirm" at bounding box center [665, 388] width 53 height 9
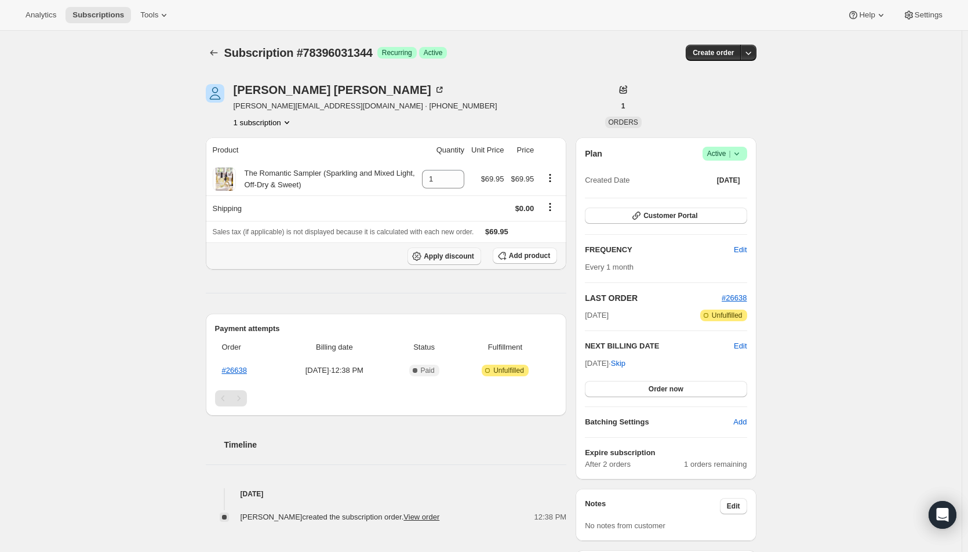
click at [434, 257] on span "Apply discount" at bounding box center [449, 256] width 50 height 9
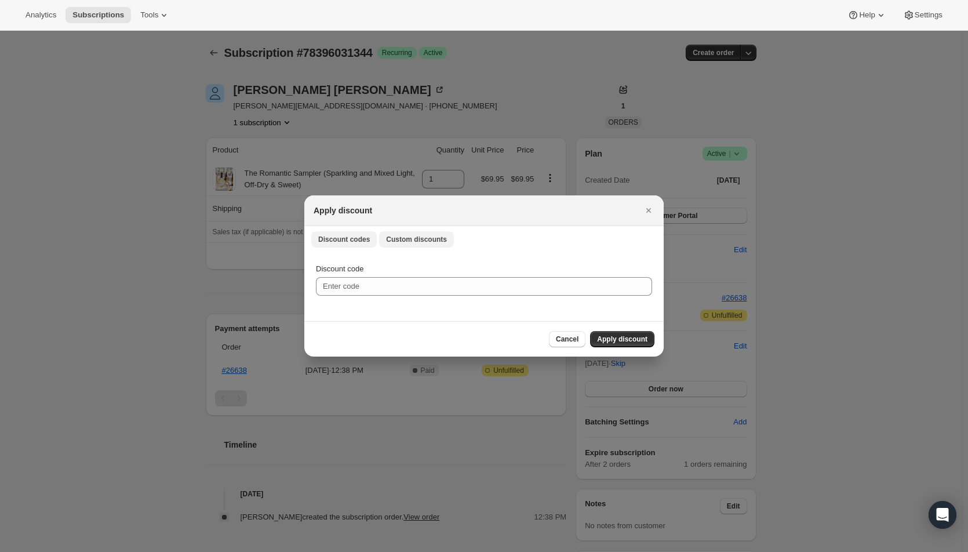
click at [417, 238] on span "Custom discounts" at bounding box center [416, 239] width 61 height 9
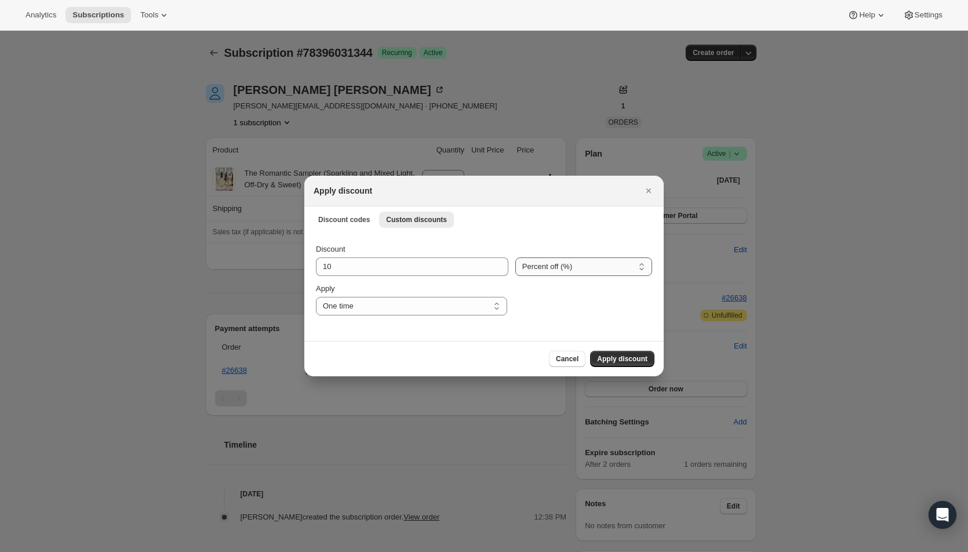
click at [547, 275] on select "Percent off (%) Amount off ($)" at bounding box center [583, 266] width 137 height 19
select select "fixed"
click at [515, 257] on select "Percent off (%) Amount off ($)" at bounding box center [583, 266] width 137 height 19
drag, startPoint x: 376, startPoint y: 268, endPoint x: 314, endPoint y: 268, distance: 61.4
click at [314, 268] on div "Discount 10 Percent off (%) Amount off ($) Amount off ($) Apply One time Specif…" at bounding box center [483, 286] width 359 height 109
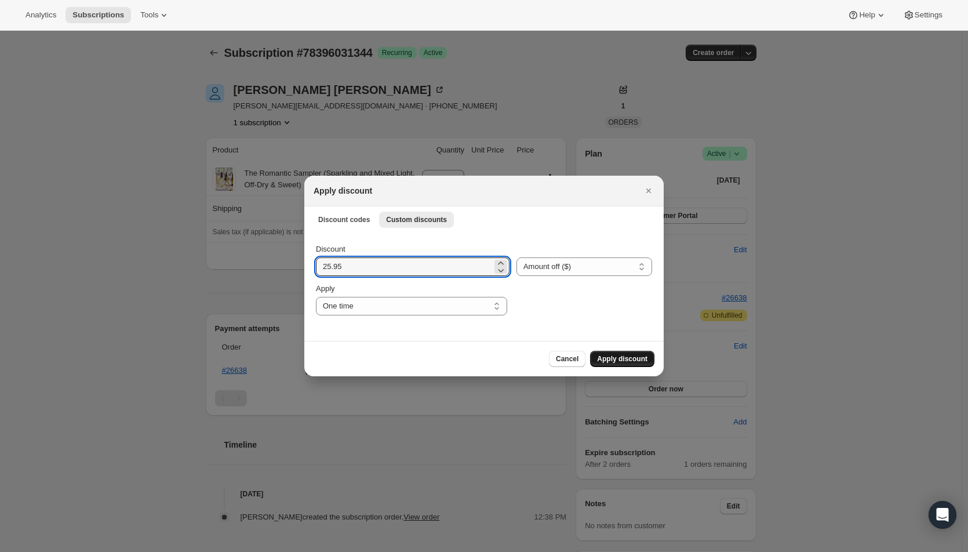
type input "25.95"
click at [630, 359] on span "Apply discount" at bounding box center [622, 358] width 50 height 9
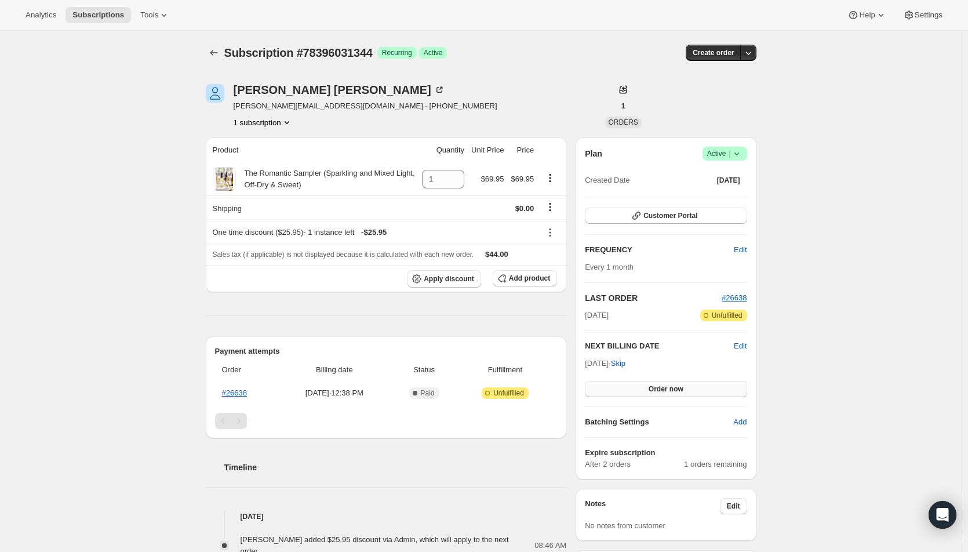
click at [658, 392] on span "Order now" at bounding box center [666, 388] width 35 height 9
click at [658, 392] on span "Click to confirm" at bounding box center [665, 388] width 53 height 9
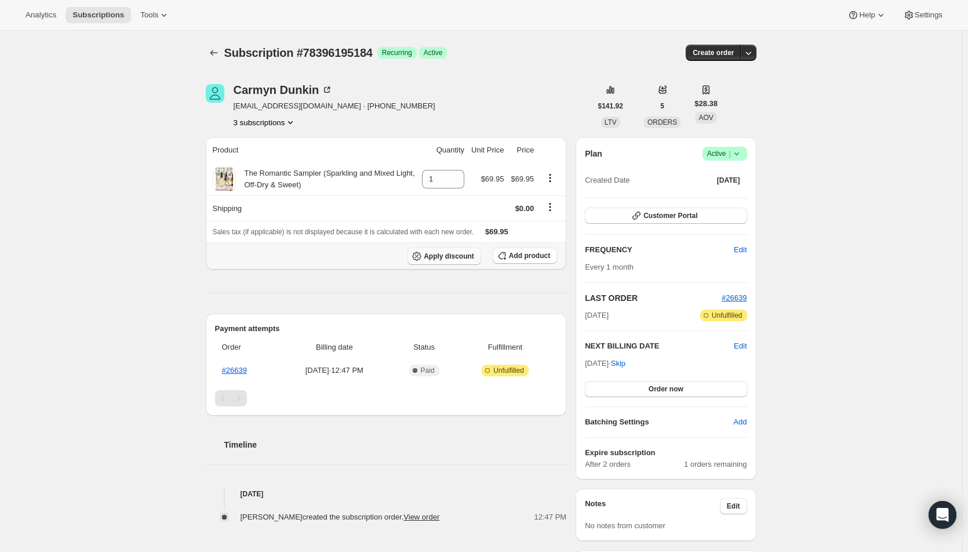
click at [439, 253] on span "Apply discount" at bounding box center [449, 256] width 50 height 9
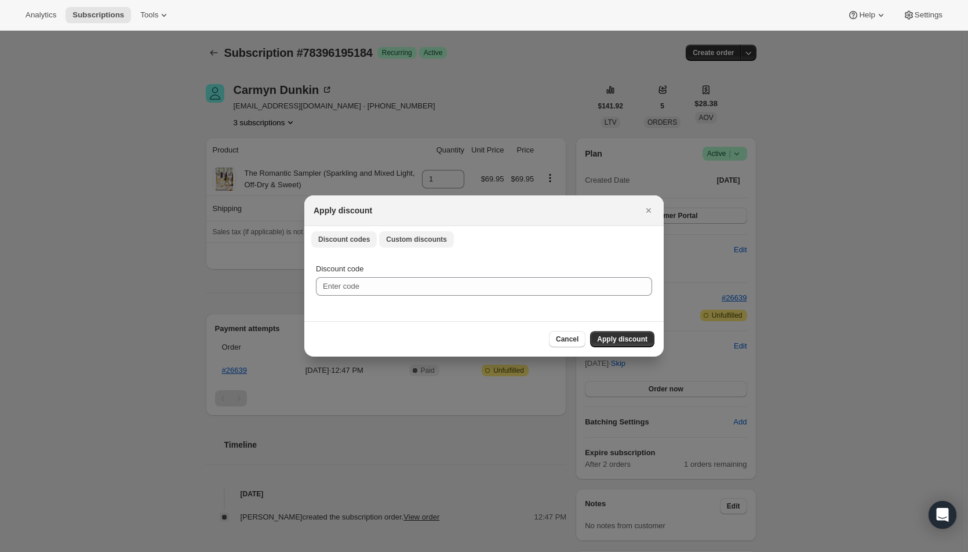
click at [403, 238] on span "Custom discounts" at bounding box center [416, 239] width 61 height 9
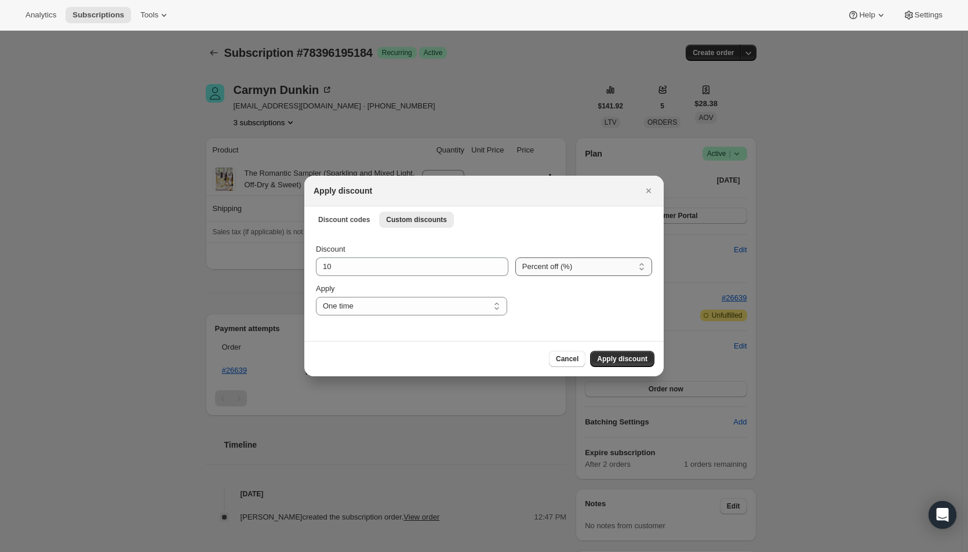
click at [588, 274] on select "Percent off (%) Amount off ($)" at bounding box center [583, 266] width 137 height 19
select select "fixed"
click at [515, 257] on select "Percent off (%) Amount off ($)" at bounding box center [583, 266] width 137 height 19
drag, startPoint x: 376, startPoint y: 267, endPoint x: 316, endPoint y: 266, distance: 59.7
click at [316, 266] on input "10" at bounding box center [404, 266] width 176 height 19
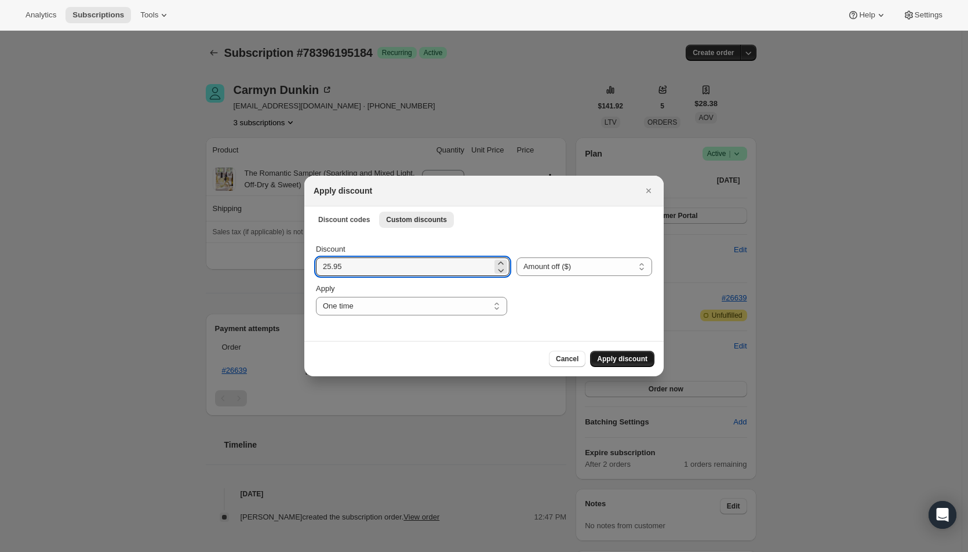
type input "25.95"
click at [621, 355] on span "Apply discount" at bounding box center [622, 358] width 50 height 9
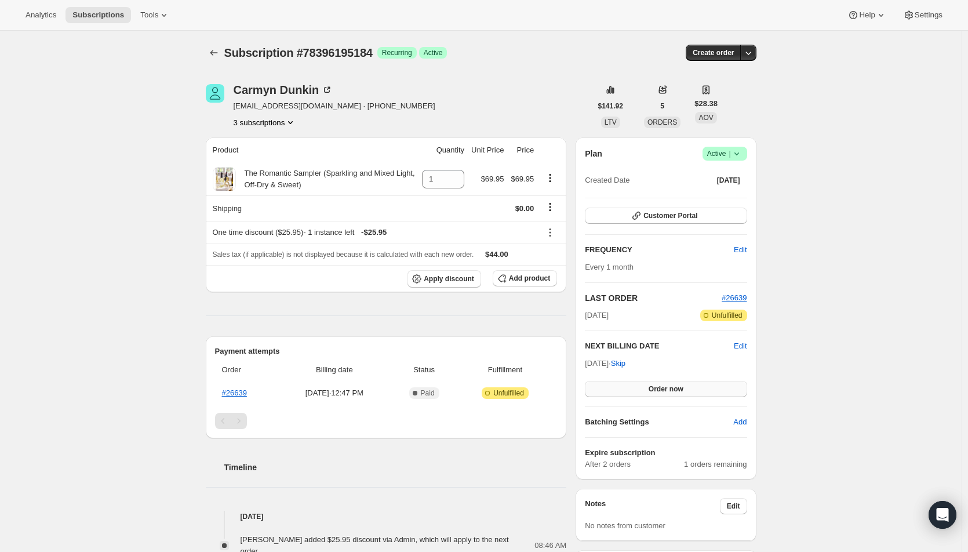
click at [642, 388] on button "Order now" at bounding box center [666, 389] width 162 height 16
click at [642, 388] on button "Click to confirm" at bounding box center [666, 389] width 162 height 16
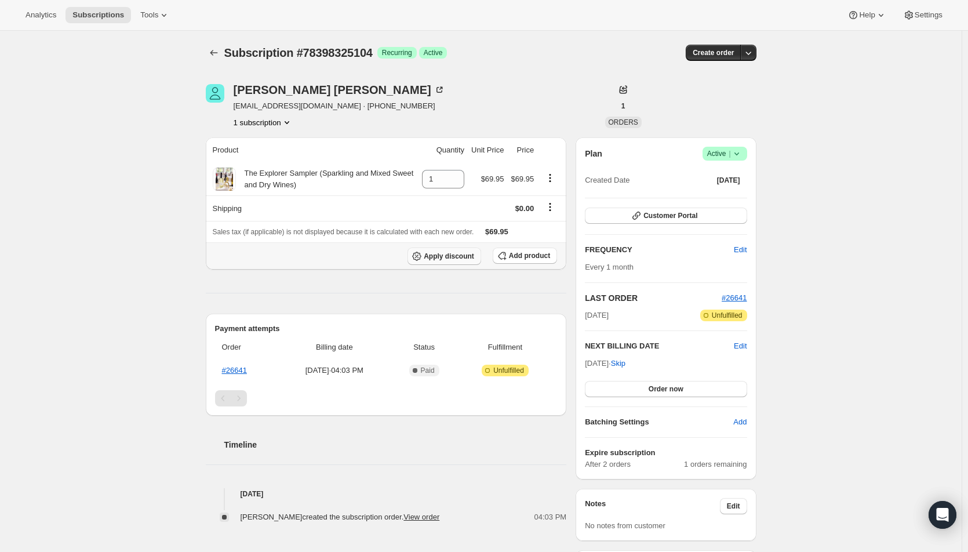
click at [442, 255] on span "Apply discount" at bounding box center [449, 256] width 50 height 9
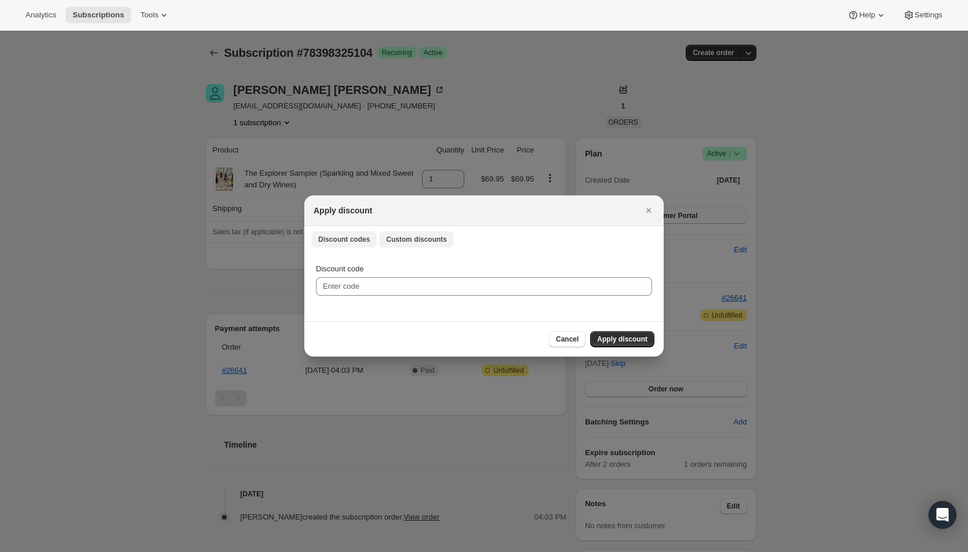
click at [407, 238] on span "Custom discounts" at bounding box center [416, 239] width 61 height 9
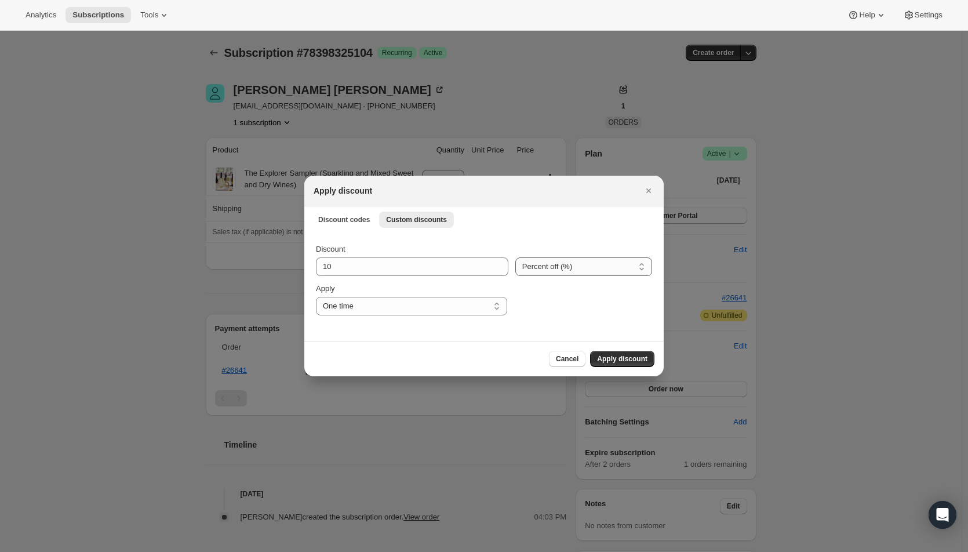
click at [576, 270] on select "Percent off (%) Amount off ($)" at bounding box center [583, 266] width 137 height 19
select select "fixed"
click at [515, 257] on select "Percent off (%) Amount off ($)" at bounding box center [583, 266] width 137 height 19
drag, startPoint x: 374, startPoint y: 264, endPoint x: 319, endPoint y: 265, distance: 55.7
click at [319, 265] on input "10" at bounding box center [404, 266] width 176 height 19
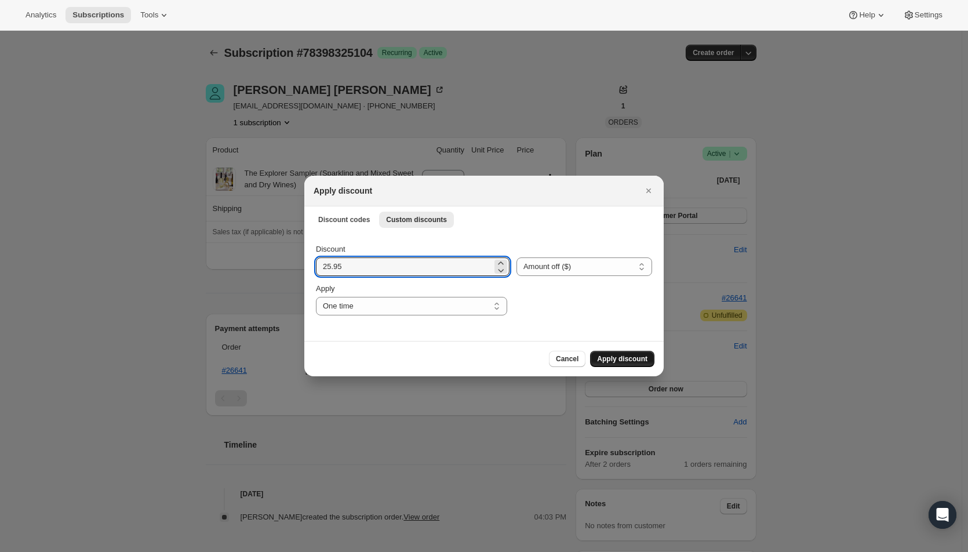
type input "25.95"
click at [626, 363] on button "Apply discount" at bounding box center [622, 359] width 64 height 16
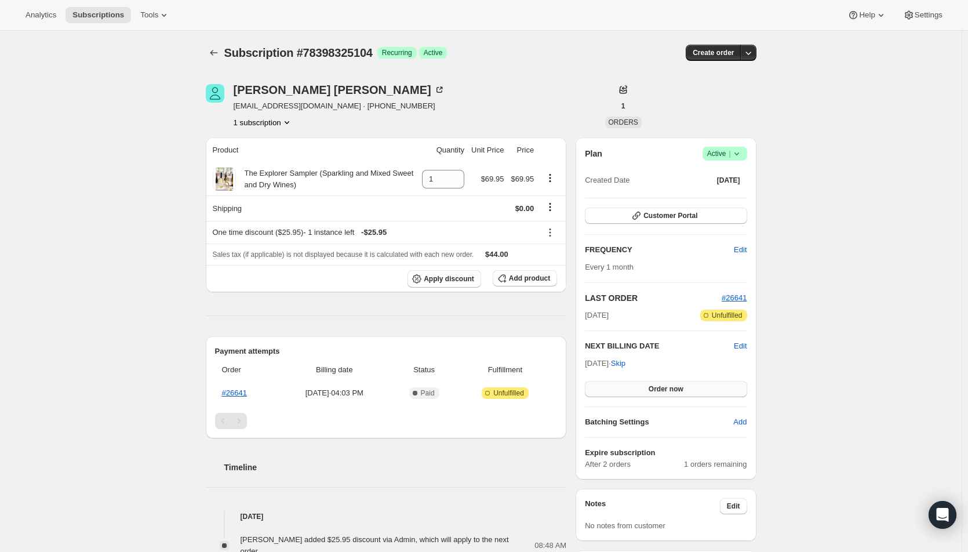
click at [646, 391] on button "Order now" at bounding box center [666, 389] width 162 height 16
click at [646, 391] on span "Click to confirm" at bounding box center [665, 388] width 53 height 9
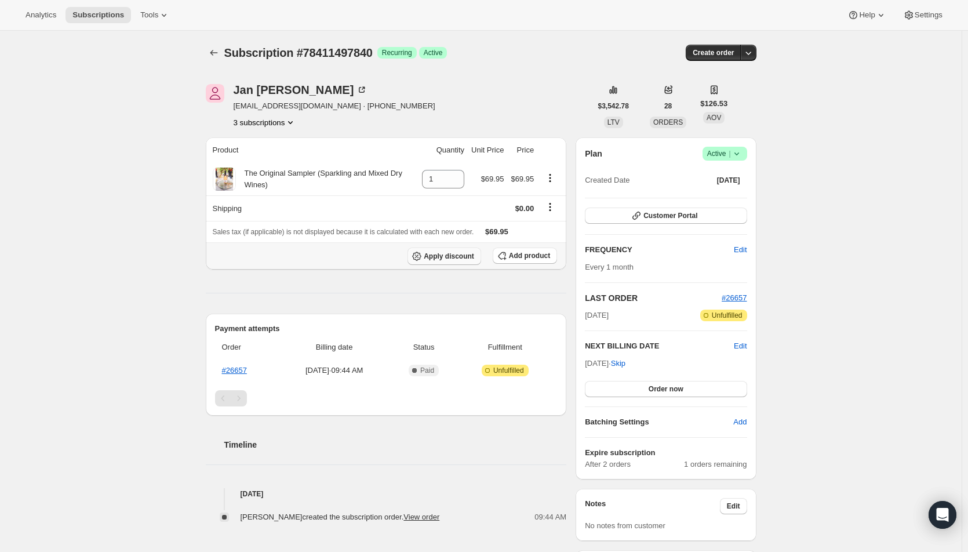
click at [464, 254] on span "Apply discount" at bounding box center [449, 256] width 50 height 9
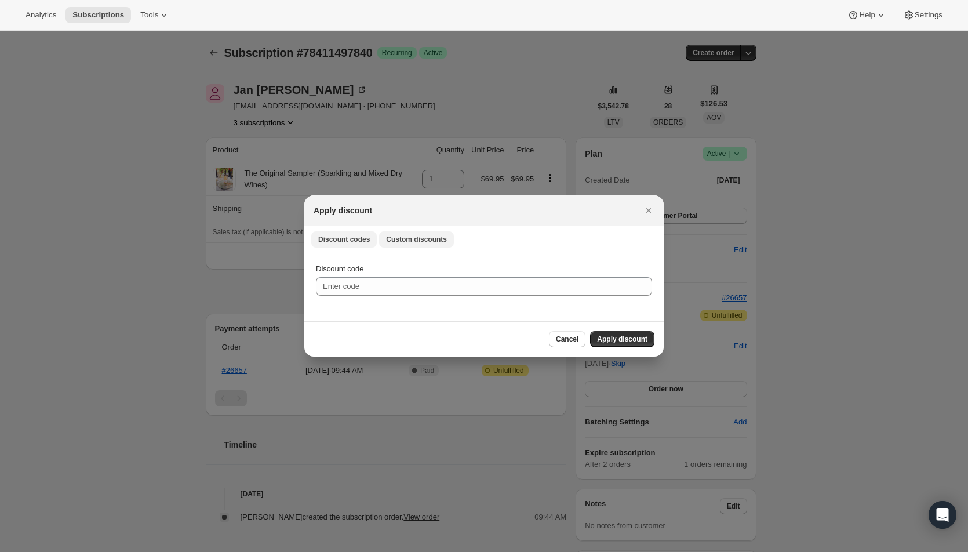
click at [421, 239] on span "Custom discounts" at bounding box center [416, 239] width 61 height 9
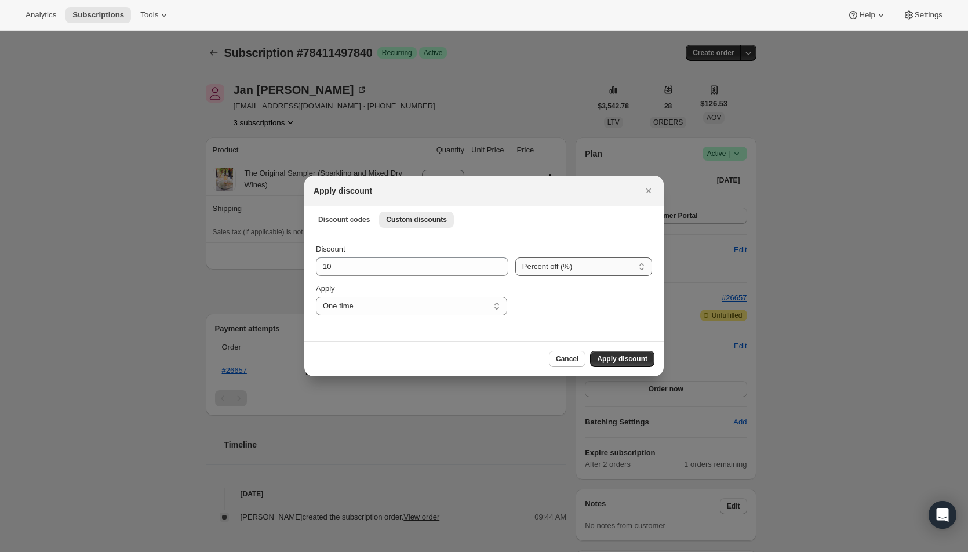
click at [515, 261] on select "Percent off (%) Amount off ($)" at bounding box center [583, 266] width 137 height 19
select select "fixed"
click at [515, 257] on select "Percent off (%) Amount off ($)" at bounding box center [583, 266] width 137 height 19
drag, startPoint x: 339, startPoint y: 263, endPoint x: 309, endPoint y: 264, distance: 29.6
click at [309, 264] on div "Discount 10 Percent off (%) Amount off ($) Amount off ($) Apply One time Specif…" at bounding box center [483, 286] width 359 height 109
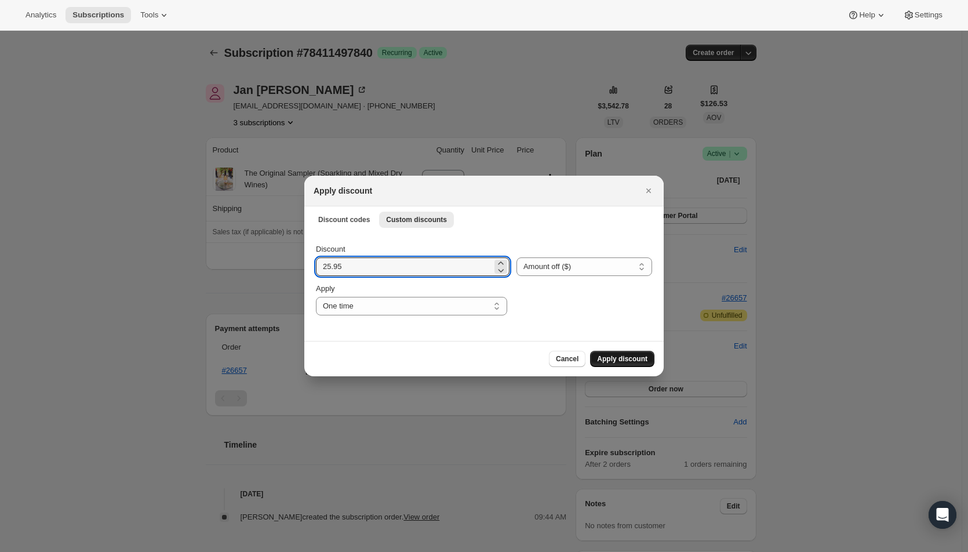
type input "25.95"
click at [621, 360] on span "Apply discount" at bounding box center [622, 358] width 50 height 9
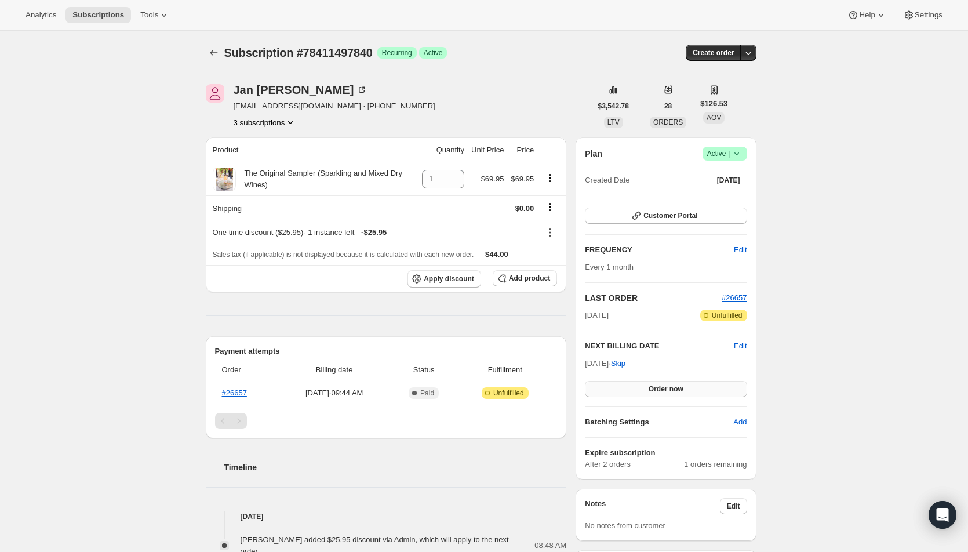
click at [635, 394] on button "Order now" at bounding box center [666, 389] width 162 height 16
click at [635, 394] on button "Click to confirm" at bounding box center [666, 389] width 162 height 16
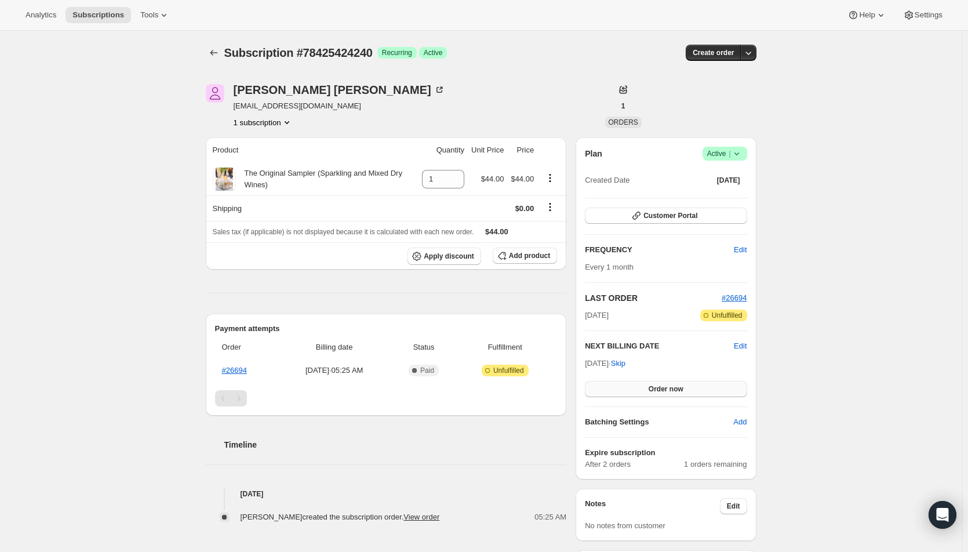
click at [675, 390] on span "Order now" at bounding box center [666, 388] width 35 height 9
click at [675, 390] on span "Click to confirm" at bounding box center [665, 388] width 53 height 9
click at [687, 390] on button "Order now" at bounding box center [666, 389] width 162 height 16
click at [687, 390] on span "Click to confirm" at bounding box center [665, 388] width 53 height 9
click at [704, 392] on button "Order now" at bounding box center [666, 389] width 162 height 16
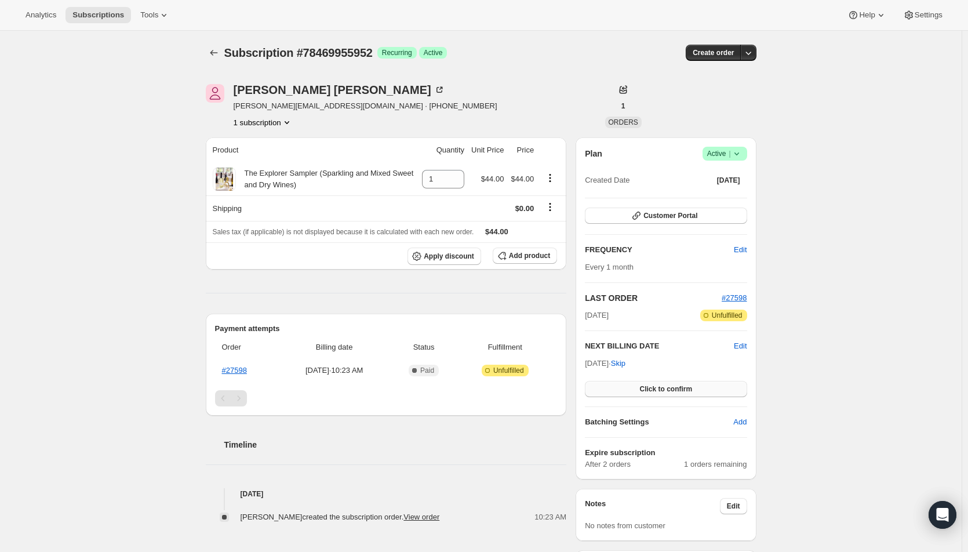
click at [704, 392] on button "Click to confirm" at bounding box center [666, 389] width 162 height 16
click at [647, 388] on button "Order now" at bounding box center [666, 389] width 162 height 16
click at [647, 388] on span "Click to confirm" at bounding box center [665, 388] width 53 height 9
click at [669, 390] on span "Order now" at bounding box center [666, 388] width 35 height 9
click at [669, 390] on span "Click to confirm" at bounding box center [665, 388] width 53 height 9
